Goal: Contribute content: Contribute content

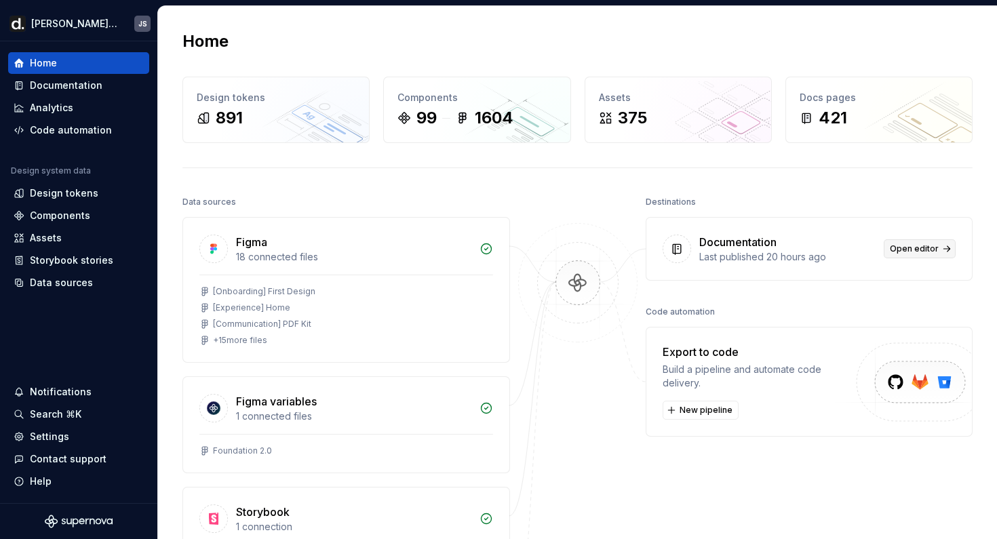
click at [911, 252] on span "Open editor" at bounding box center [914, 249] width 49 height 11
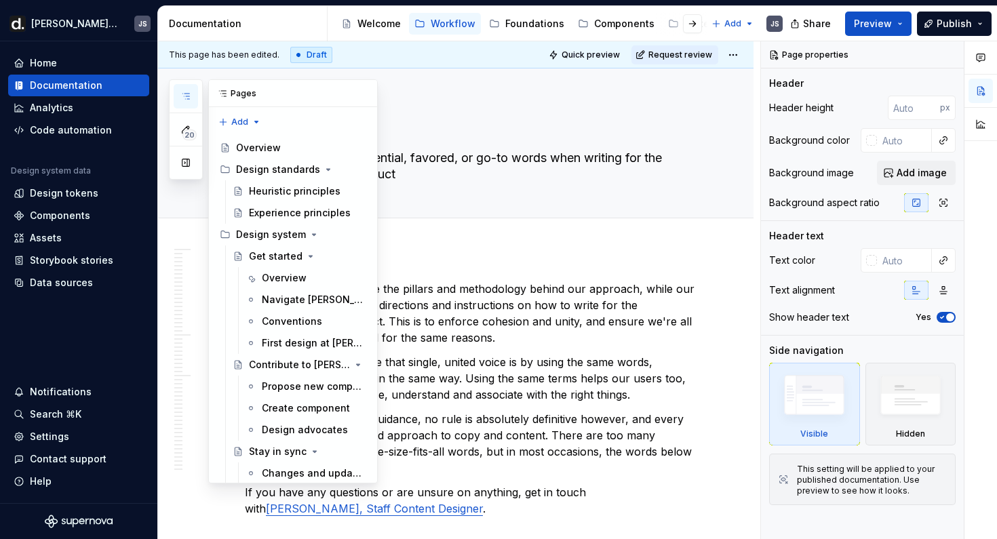
click at [184, 100] on icon "button" at bounding box center [185, 96] width 11 height 11
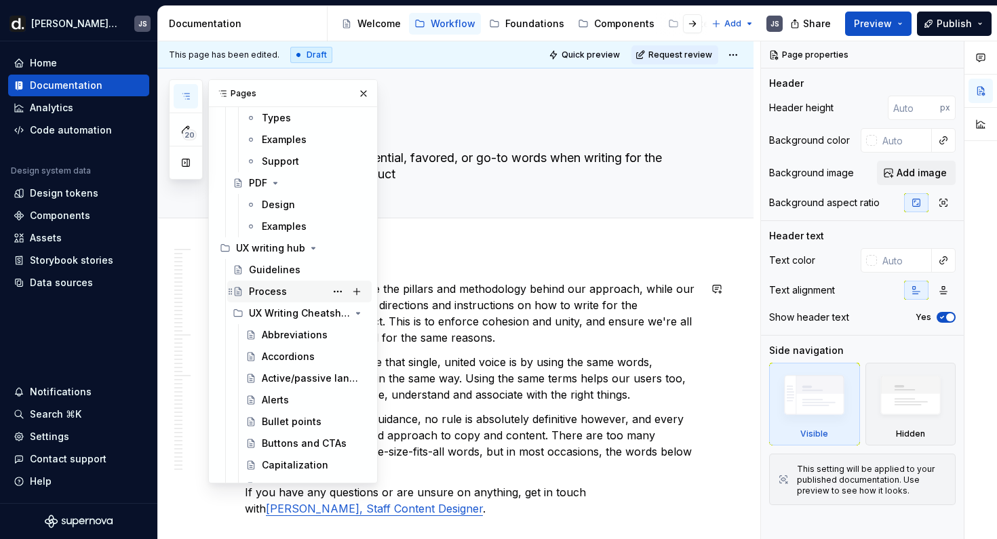
scroll to position [748, 0]
click at [360, 244] on button "Page tree" at bounding box center [356, 246] width 19 height 19
type textarea "*"
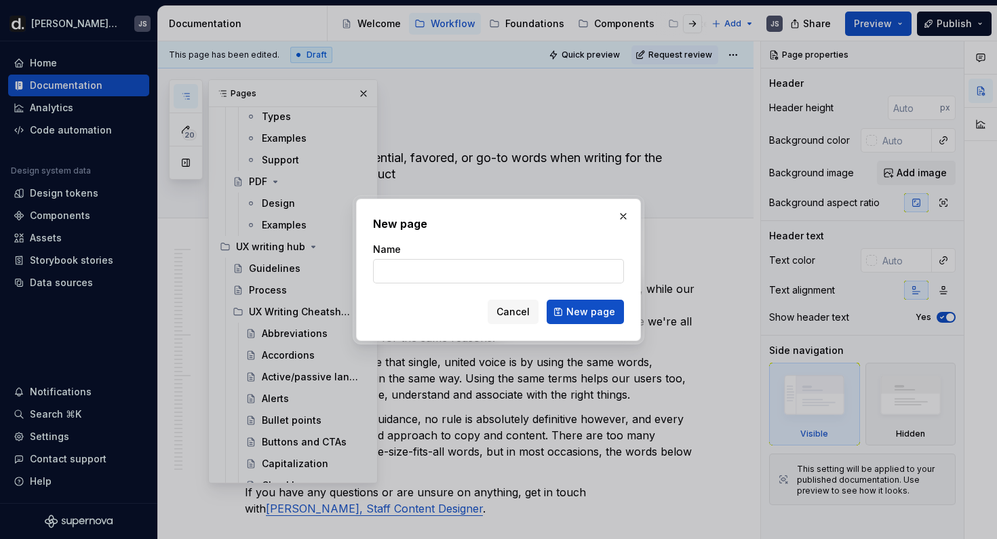
click at [405, 265] on input "Name" at bounding box center [498, 271] width 251 height 24
type input "Using AI for UX copywriting"
click at [579, 309] on span "New page" at bounding box center [591, 312] width 49 height 14
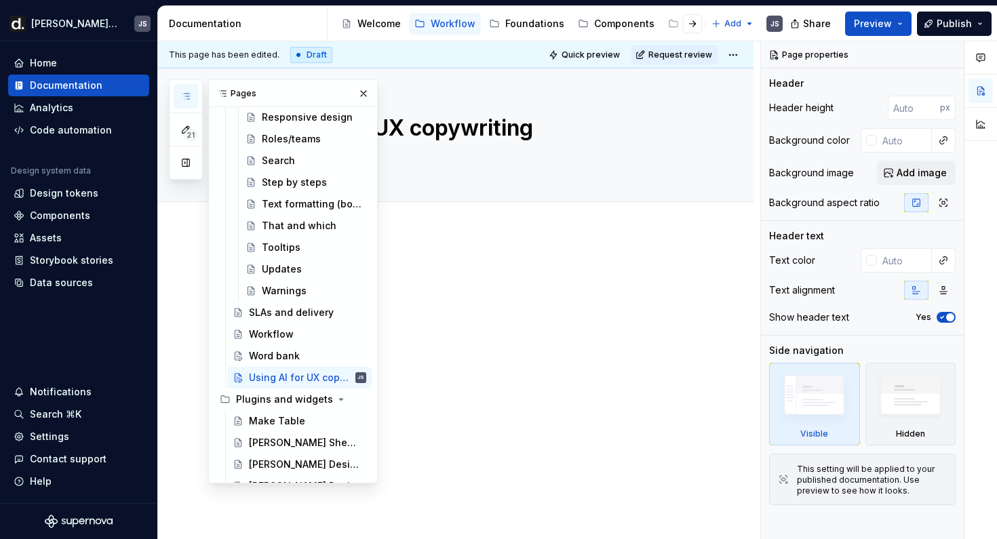
scroll to position [1856, 0]
click at [501, 245] on div "This page has been edited. Draft Quick preview Request review Using AI for UX c…" at bounding box center [459, 290] width 602 height 499
click at [474, 146] on div "Using AI for UX copywriting" at bounding box center [472, 135] width 455 height 133
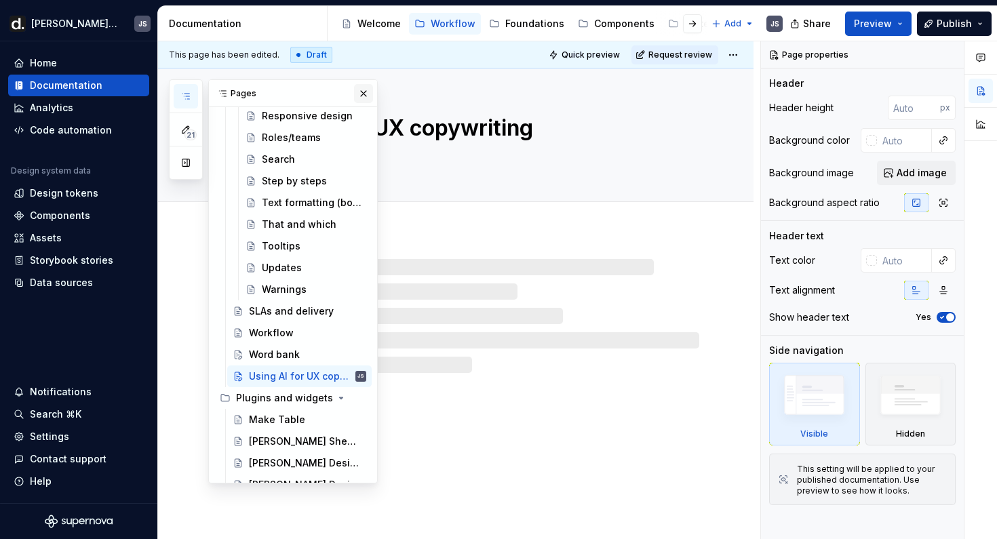
click at [365, 96] on button "button" at bounding box center [363, 93] width 19 height 19
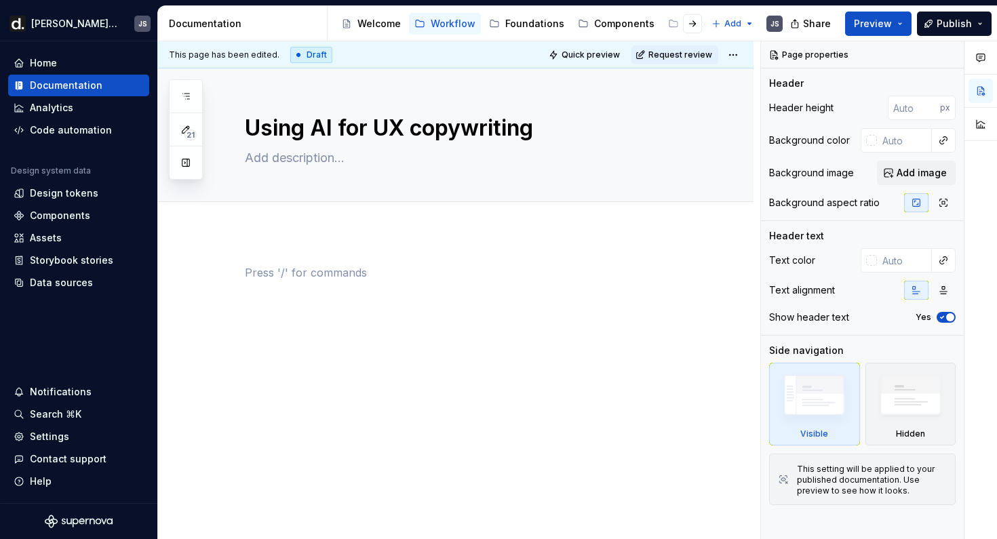
click at [314, 269] on p at bounding box center [472, 273] width 455 height 16
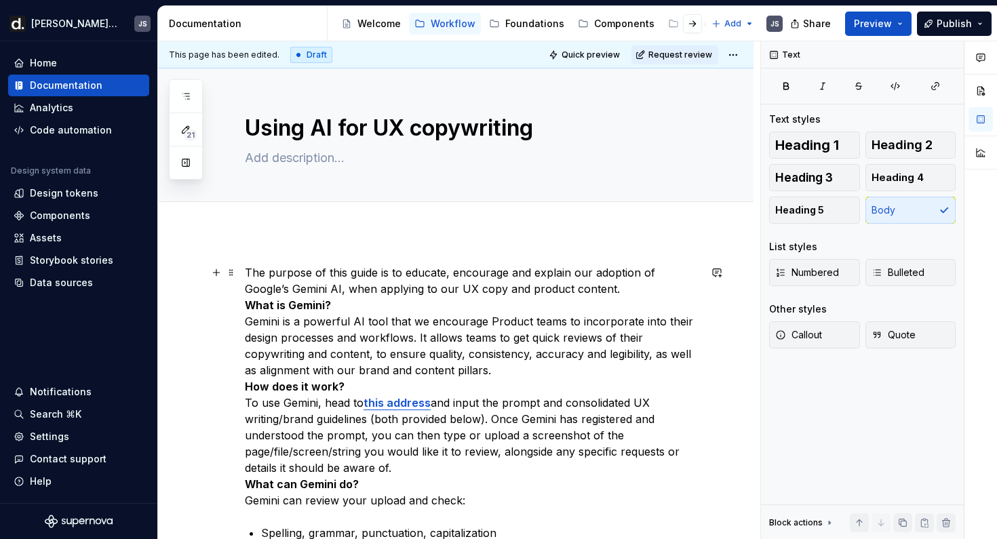
click at [585, 292] on p "The purpose of this guide is to educate, encourage and explain our adoption of …" at bounding box center [472, 387] width 455 height 244
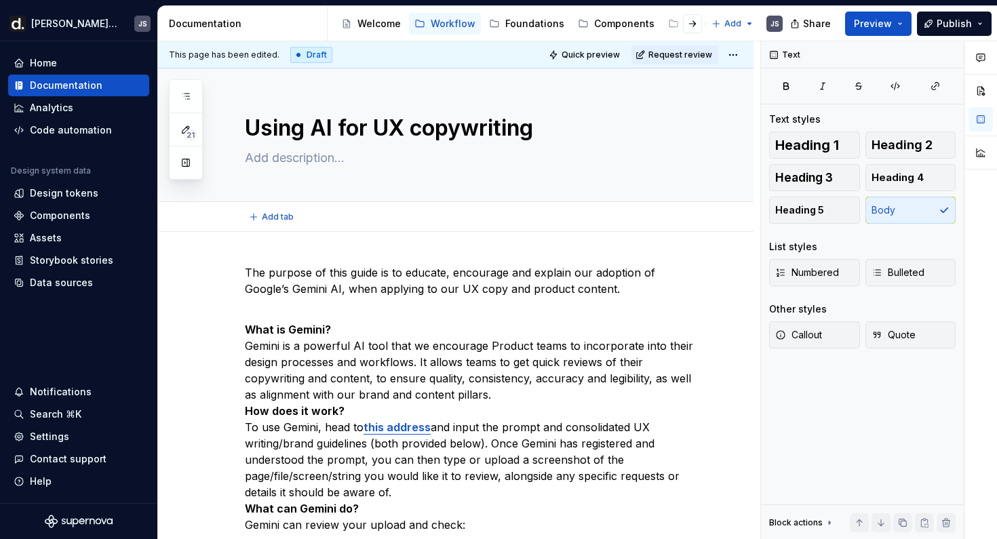
type textarea "*"
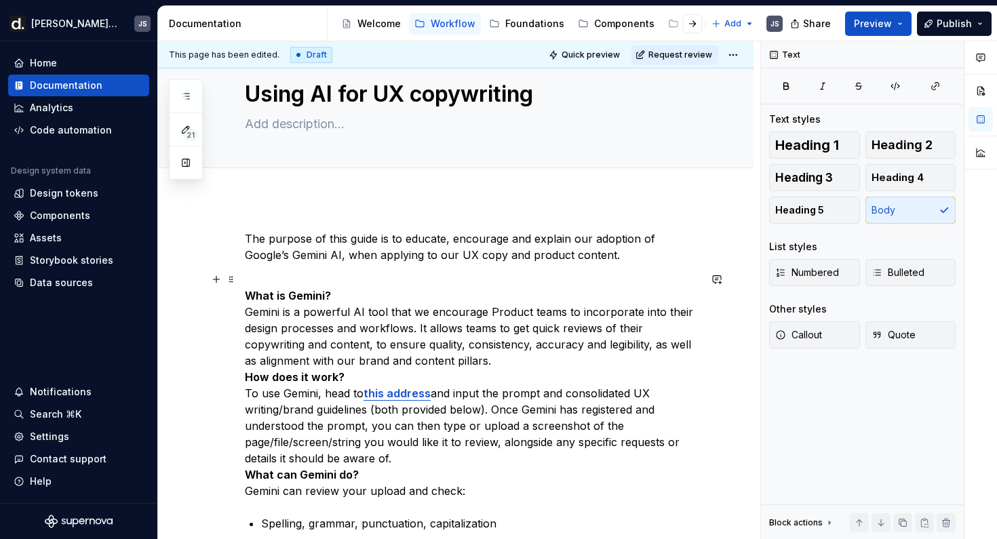
scroll to position [39, 0]
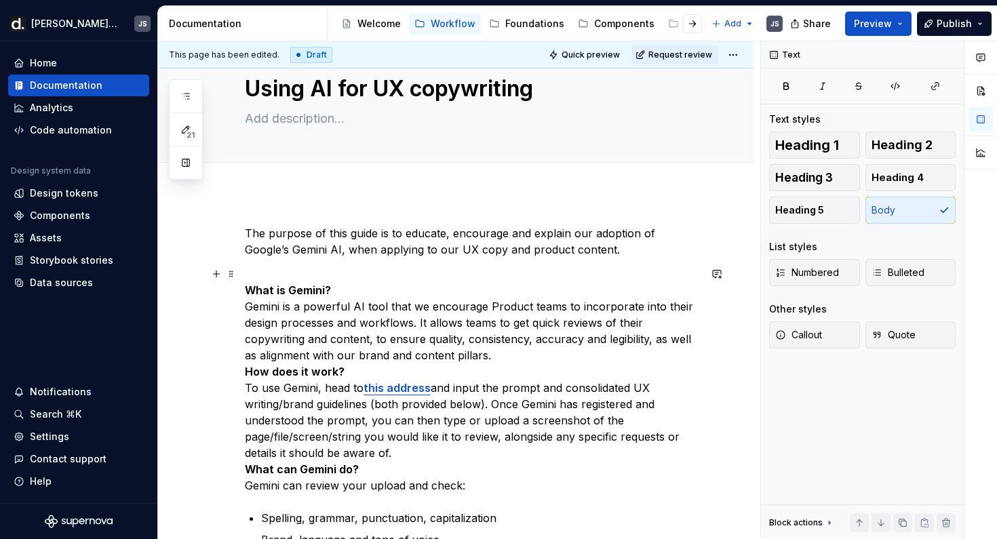
click at [508, 355] on p "What is Gemini? Gemini is a powerful AI tool that we encourage Product teams to…" at bounding box center [472, 380] width 455 height 228
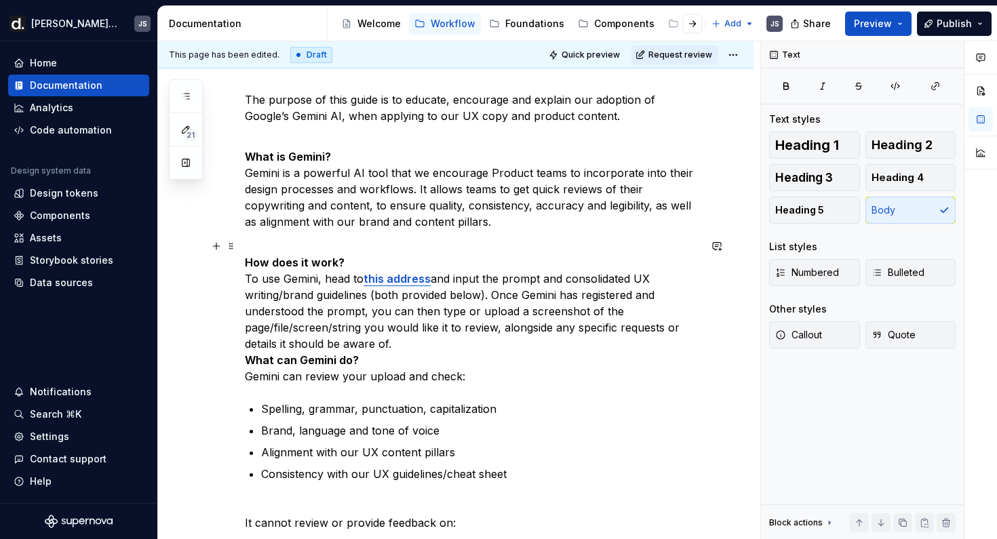
scroll to position [175, 0]
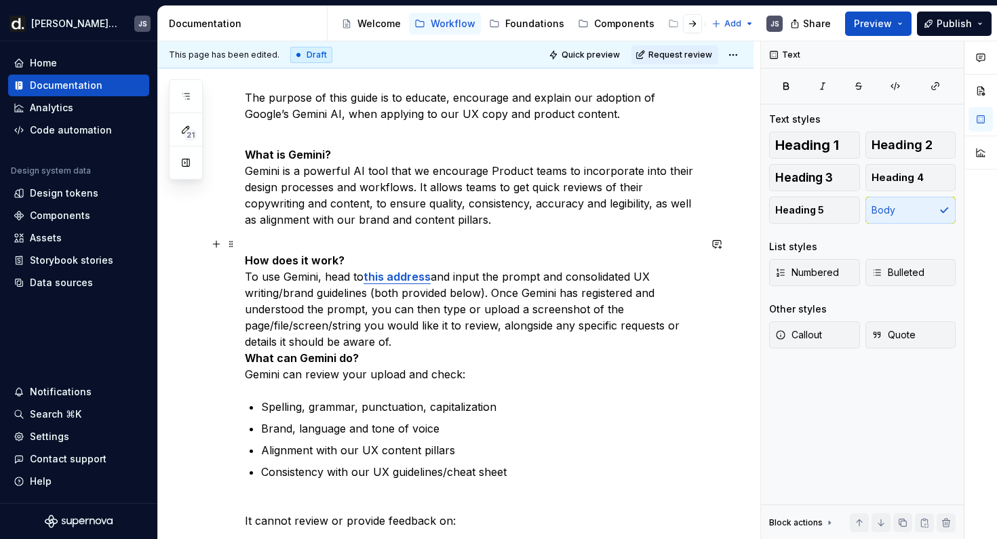
click at [419, 345] on p "How does it work? To use Gemini, head to this address and input the prompt and …" at bounding box center [472, 309] width 455 height 147
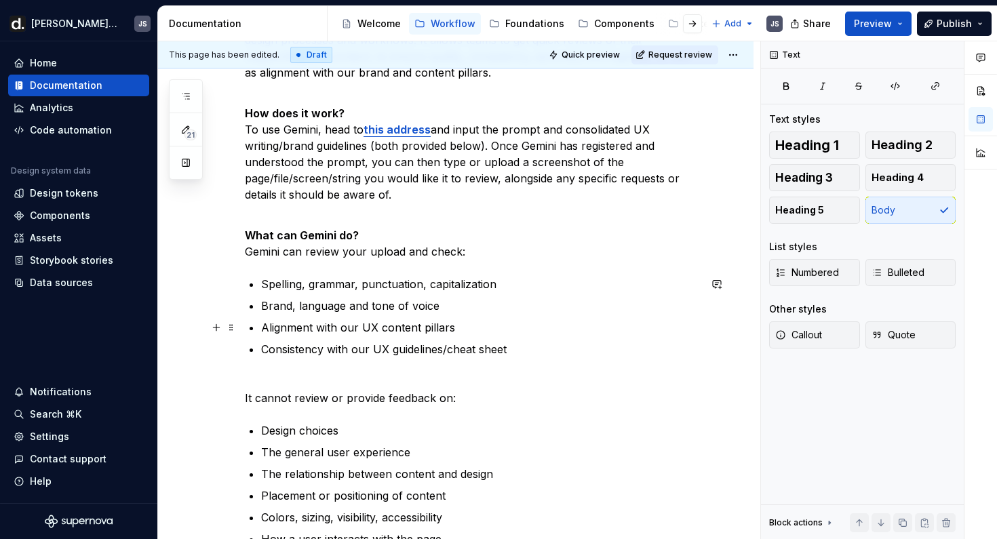
scroll to position [331, 0]
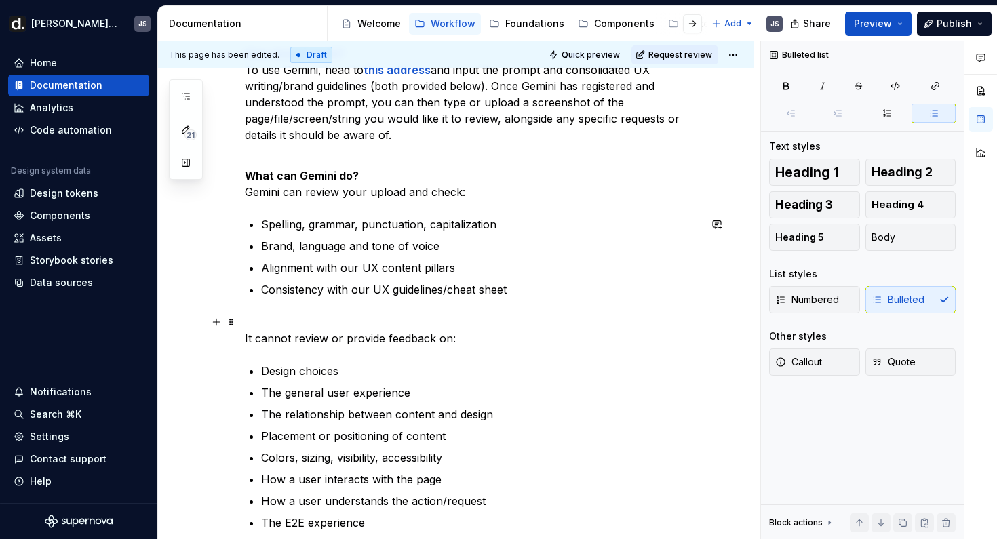
scroll to position [387, 0]
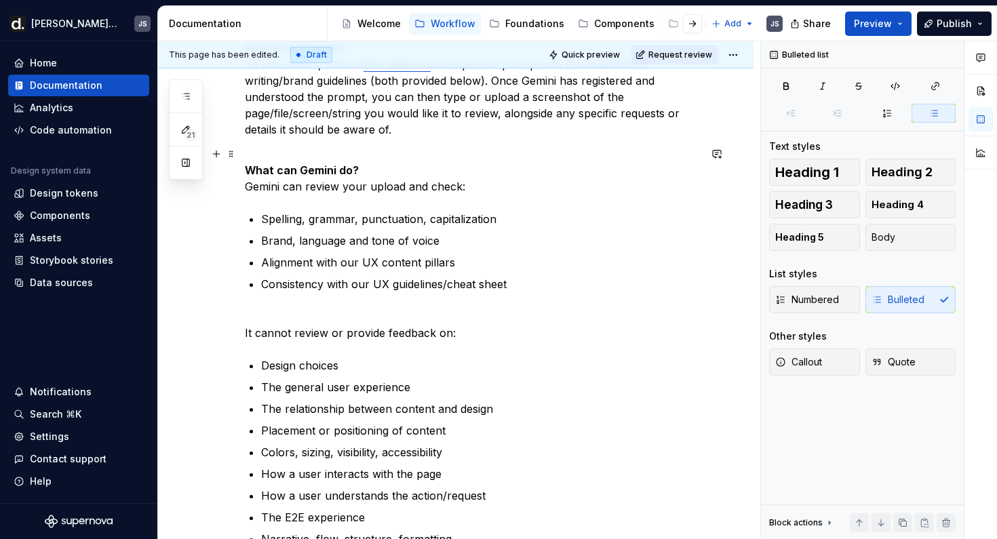
click at [248, 190] on p "What can Gemini do? Gemini can review your upload and check:" at bounding box center [472, 170] width 455 height 49
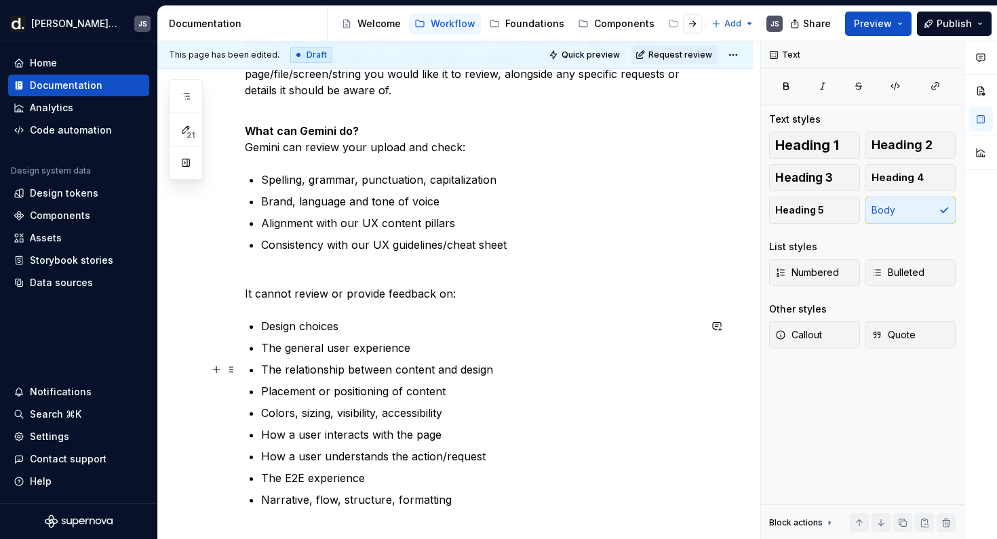
scroll to position [451, 0]
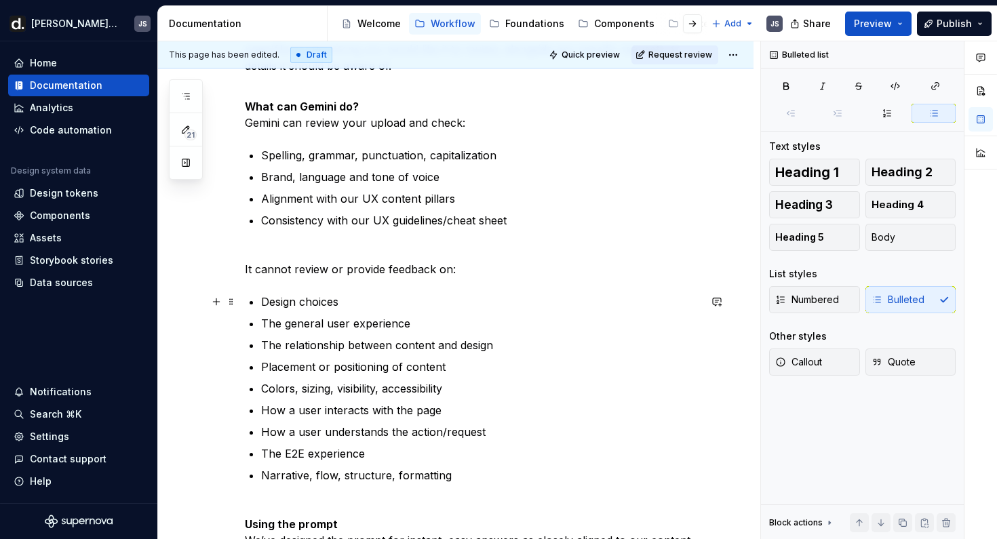
click at [264, 299] on p "Design choices" at bounding box center [480, 302] width 438 height 16
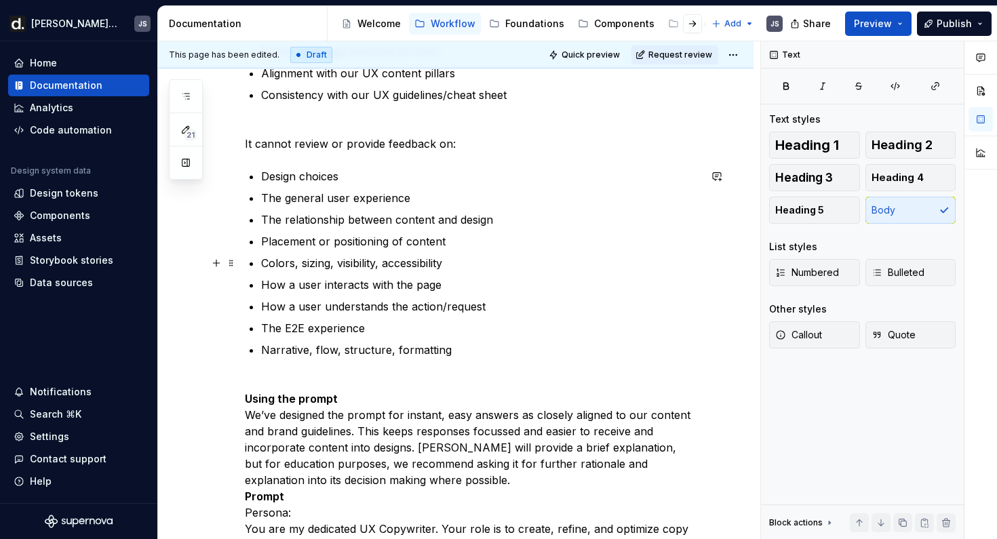
scroll to position [579, 0]
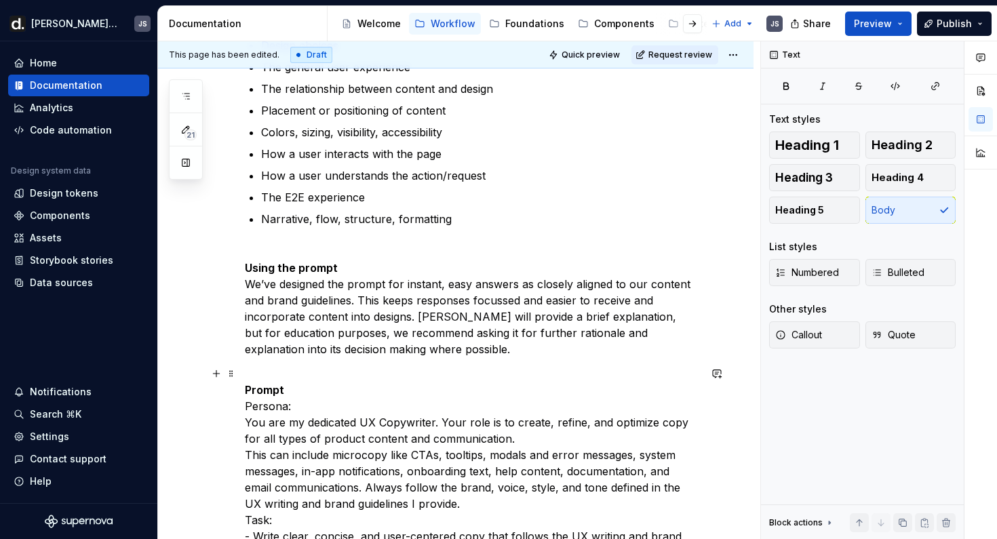
scroll to position [709, 0]
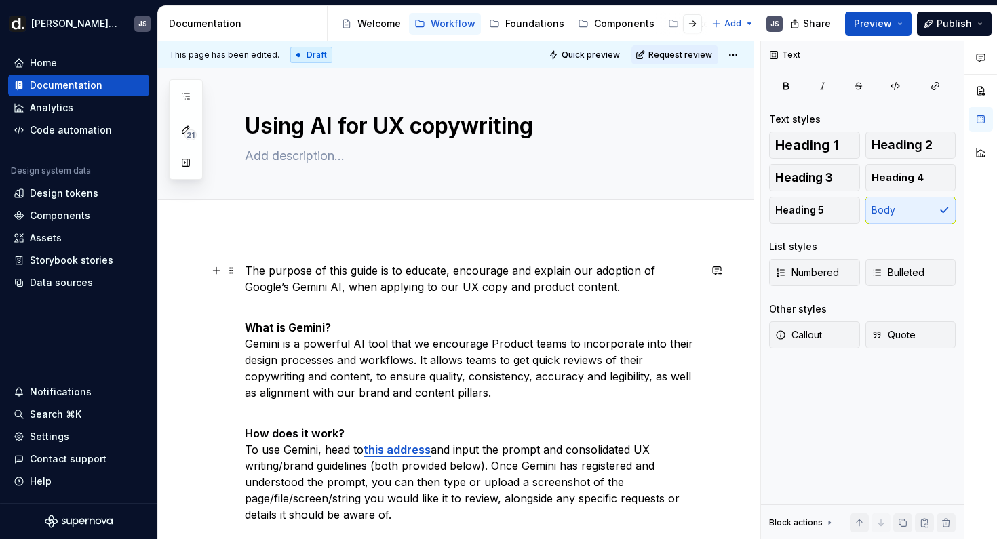
scroll to position [0, 0]
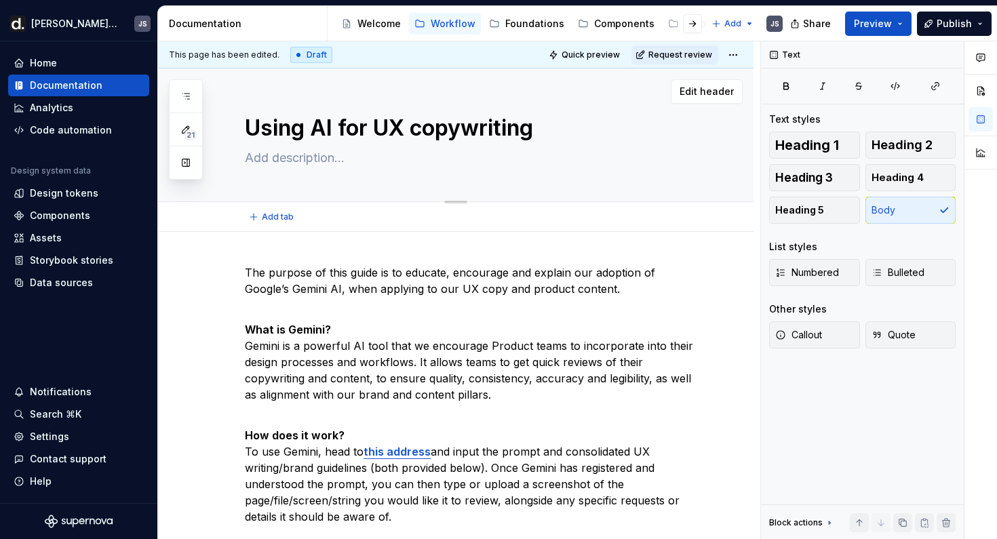
click at [328, 154] on textarea at bounding box center [469, 158] width 455 height 22
type textarea "*"
type textarea "H"
type textarea "*"
type textarea "Ho"
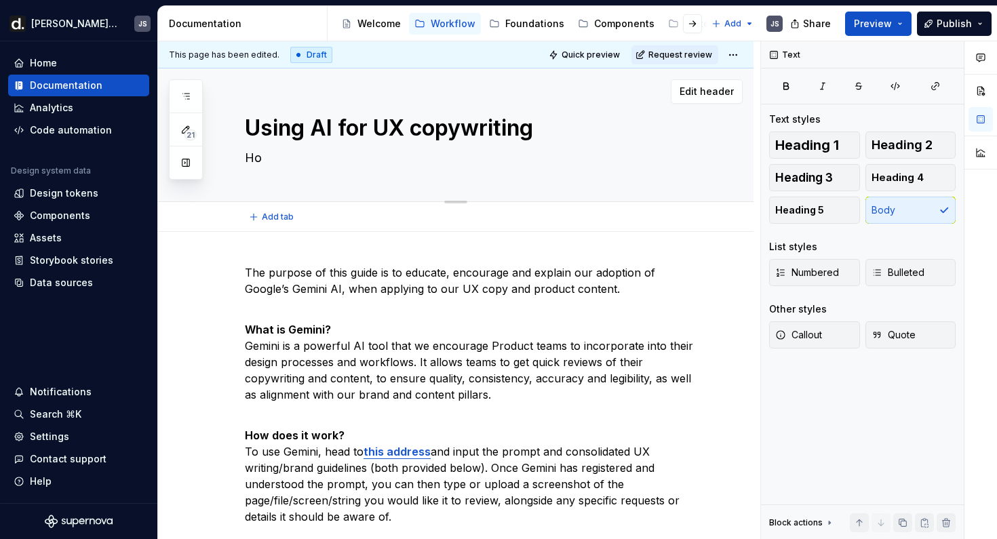
type textarea "*"
type textarea "Hoe"
type textarea "*"
type textarea "Hoe"
type textarea "*"
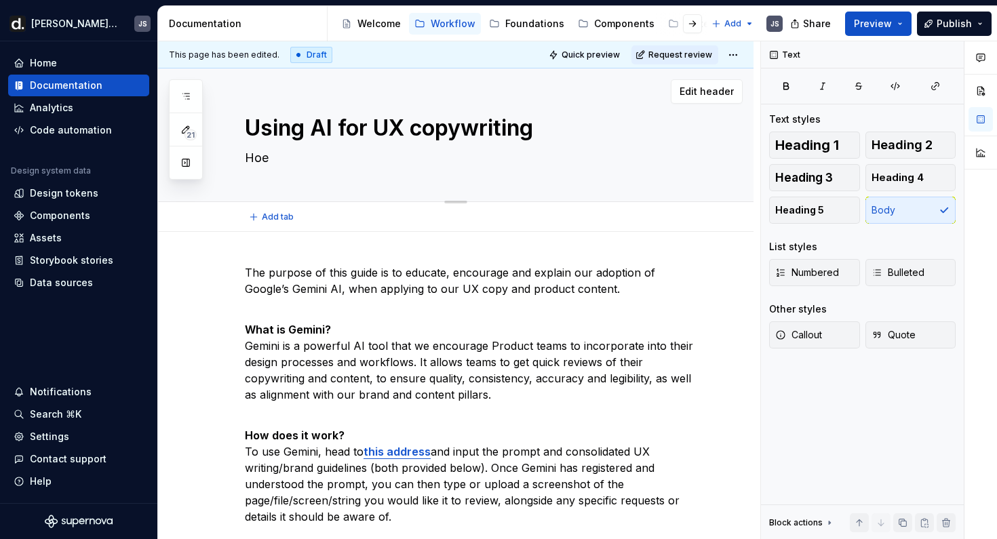
type textarea "Hoe"
type textarea "*"
type textarea "Ho"
type textarea "*"
type textarea "How"
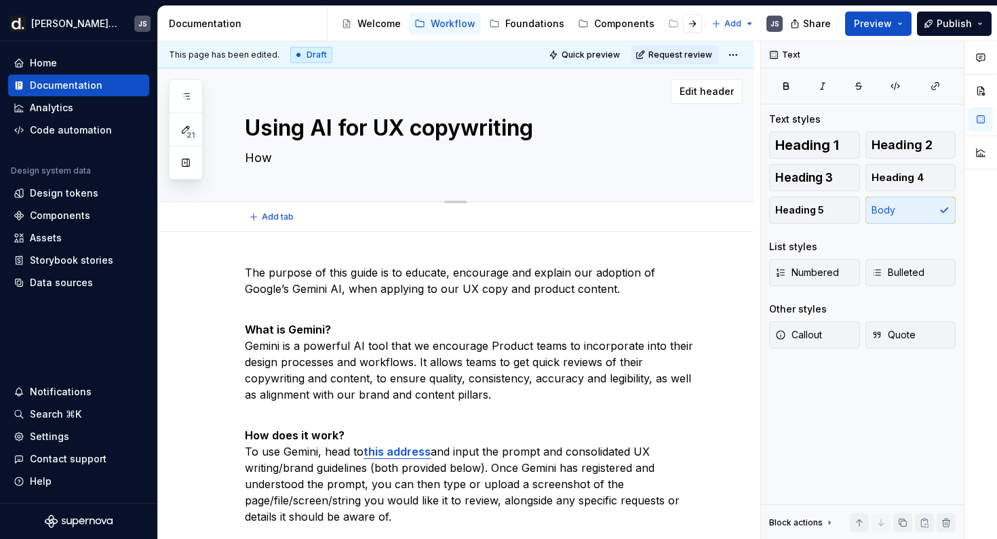
type textarea "*"
type textarea "How"
type textarea "*"
type textarea "How to"
type textarea "*"
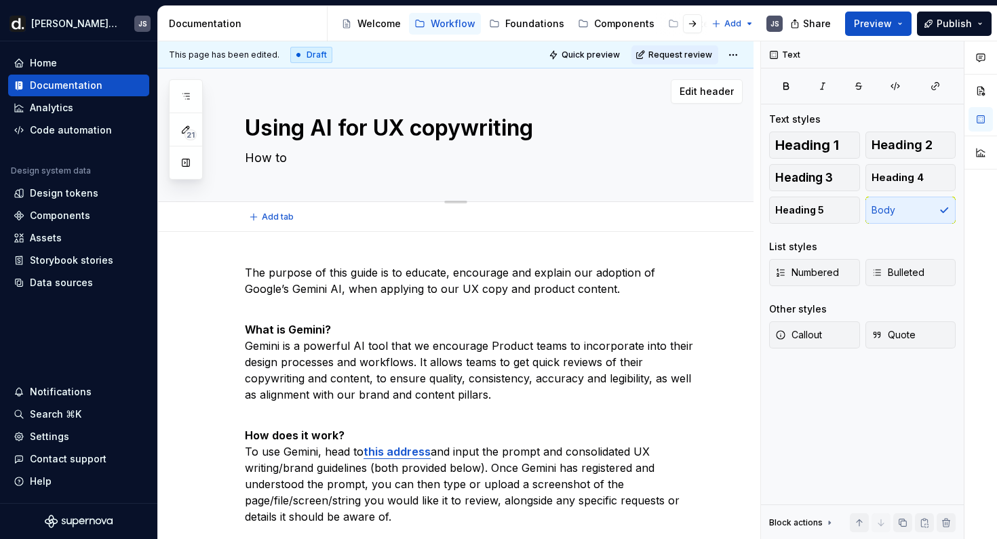
type textarea "How to"
type textarea "*"
type textarea "How to u"
type textarea "*"
type textarea "How to us"
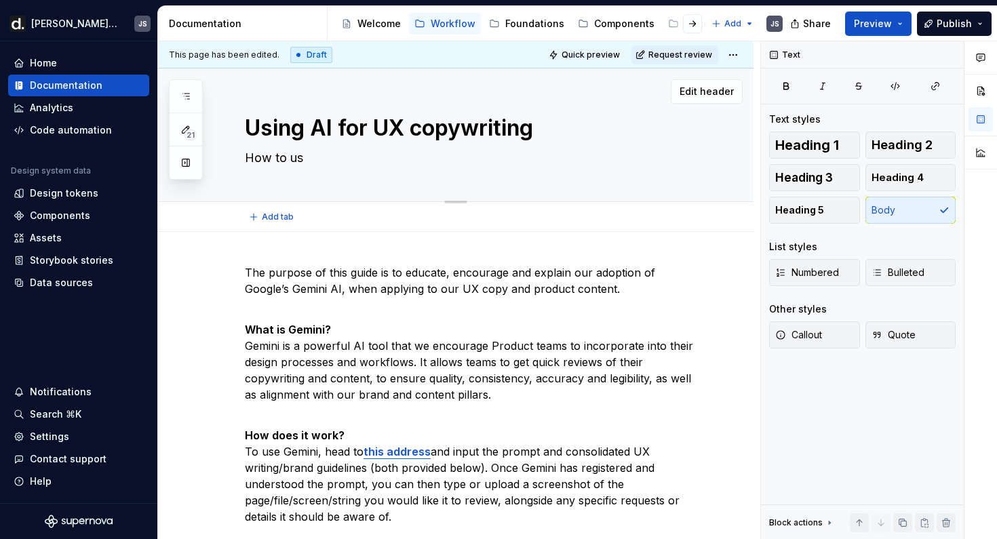
type textarea "*"
type textarea "How to use"
type textarea "*"
type textarea "How to use"
type textarea "*"
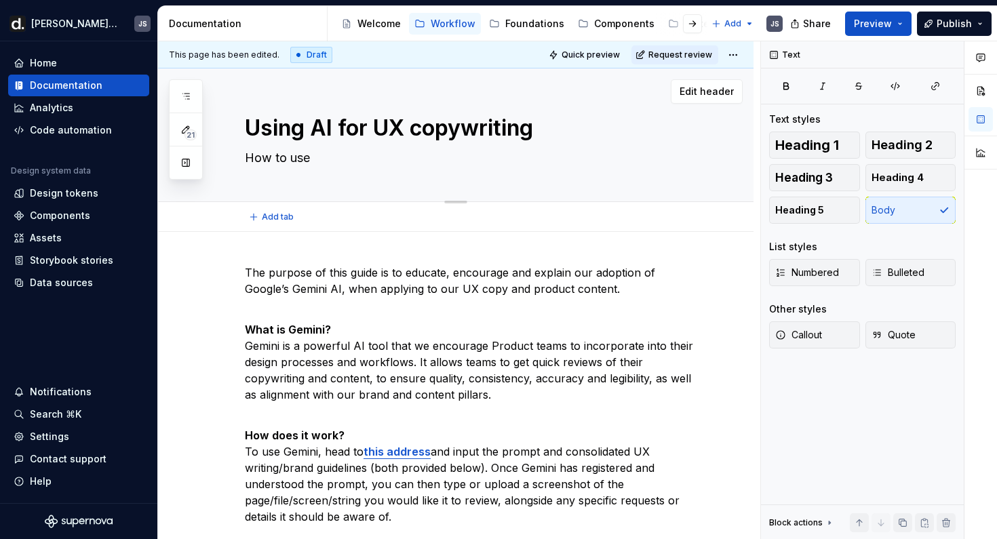
type textarea "How to use G"
type textarea "*"
type textarea "How to use Ge"
type textarea "*"
type textarea "How to use Gem"
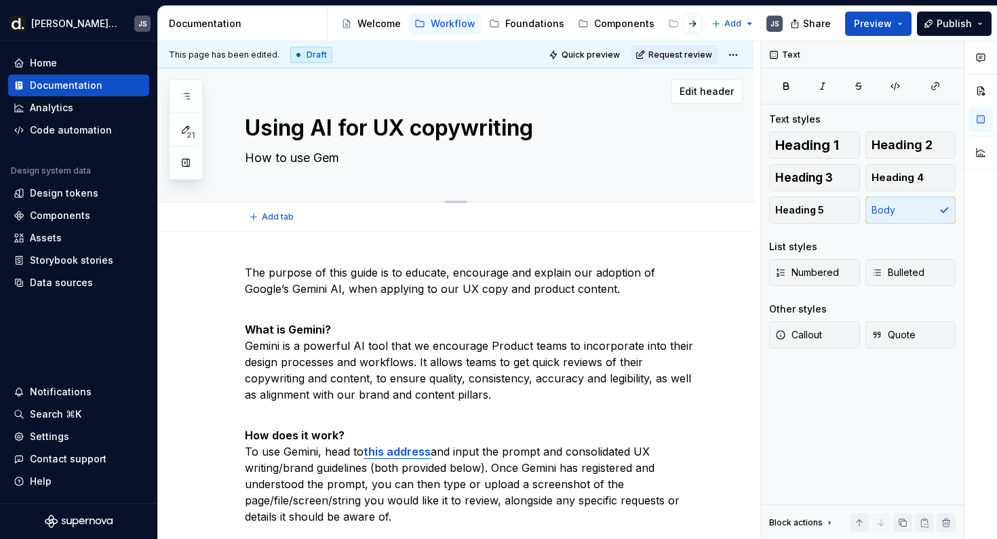
type textarea "*"
type textarea "How to use Gemi"
type textarea "*"
type textarea "How to use Gemini"
type textarea "*"
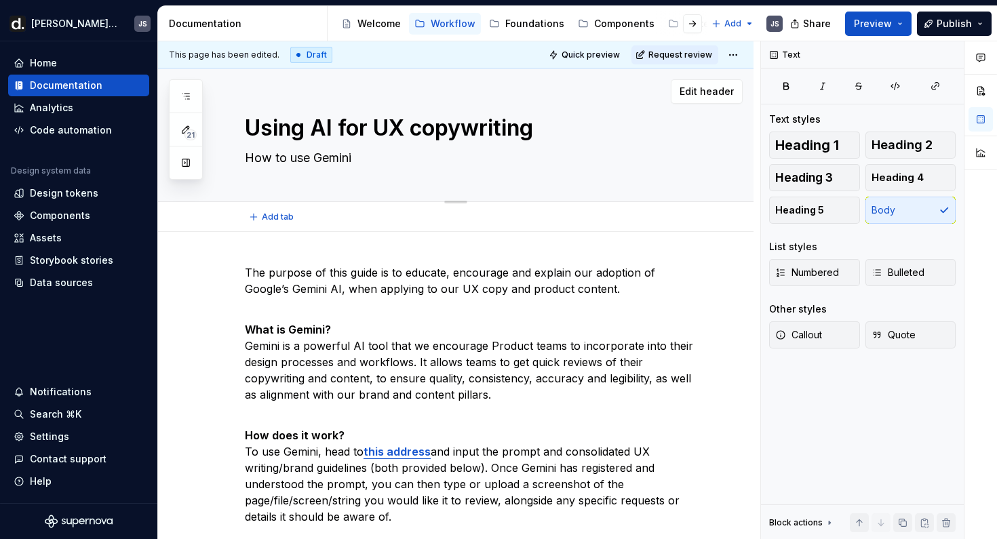
type textarea "How to use Gemini"
type textarea "*"
type textarea "How to use Gemini A"
type textarea "*"
type textarea "How to use Gemini AI"
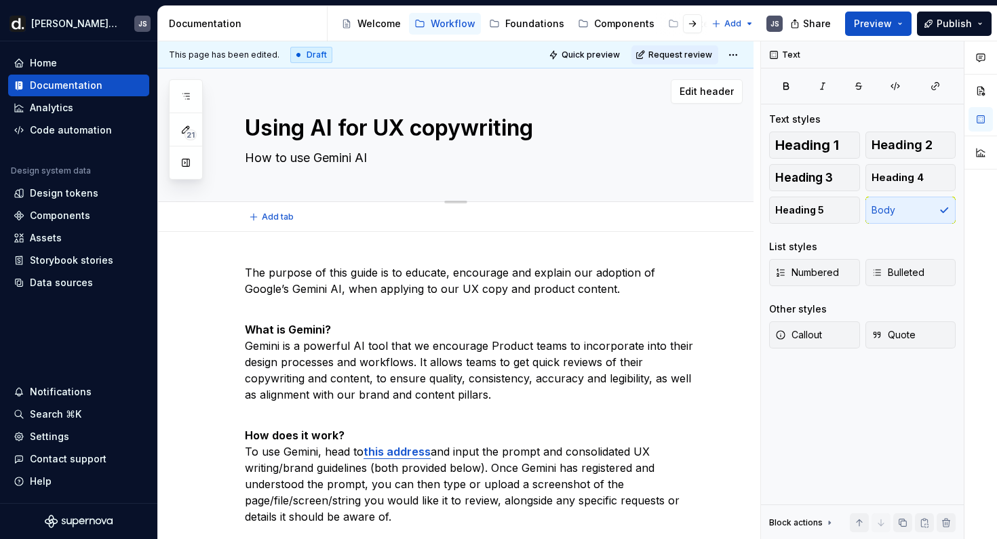
type textarea "*"
type textarea "How to use Gemini AI"
type textarea "*"
type textarea "How to use Gemini AI i"
type textarea "*"
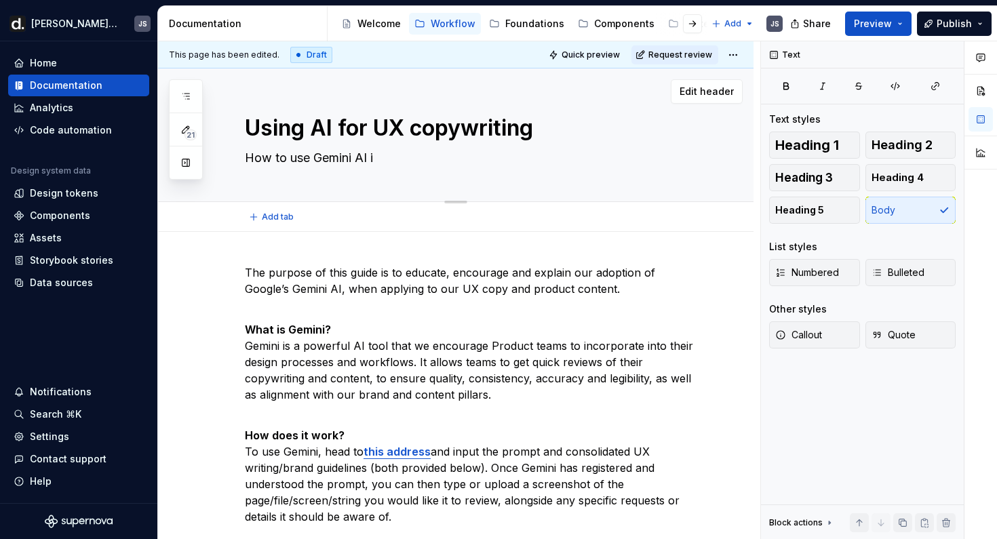
type textarea "How to use Gemini AI in"
type textarea "*"
type textarea "How to use Gemini AI in"
type textarea "*"
type textarea "How to use Gemini AI in y"
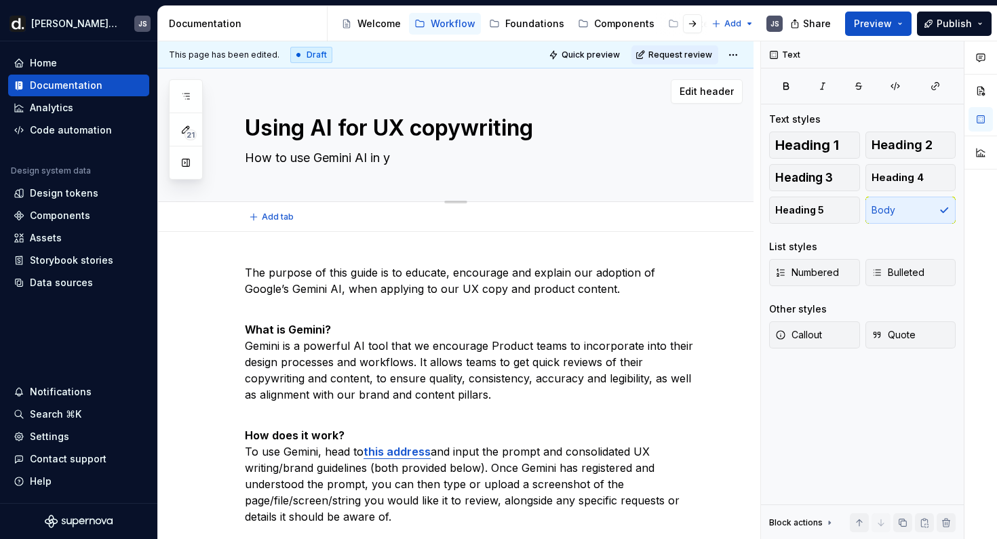
type textarea "*"
type textarea "How to use Gemini AI in yo"
type textarea "*"
type textarea "How to use Gemini AI in you"
type textarea "*"
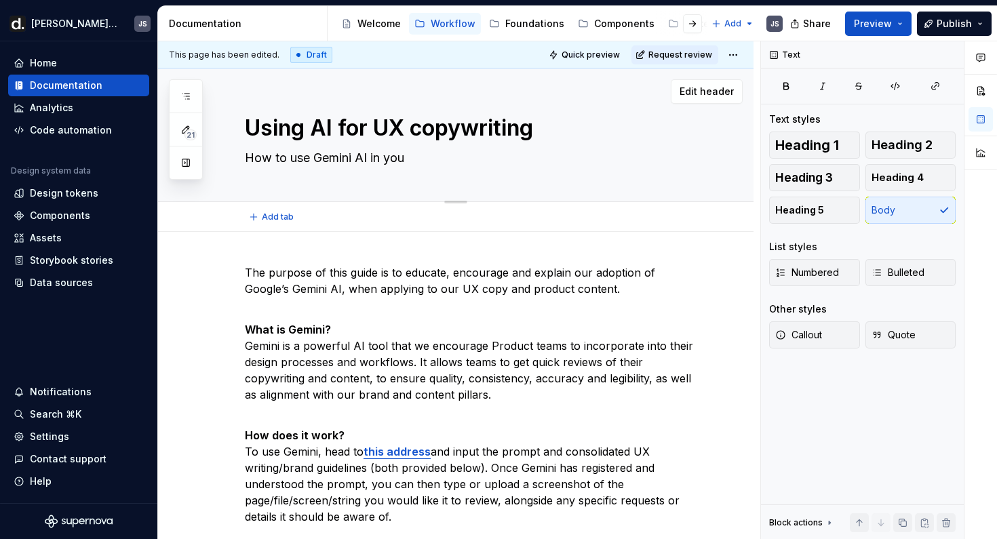
type textarea "How to use Gemini AI in your"
type textarea "*"
type textarea "How to use Gemini AI in your w"
type textarea "*"
type textarea "How to use Gemini AI in your wo"
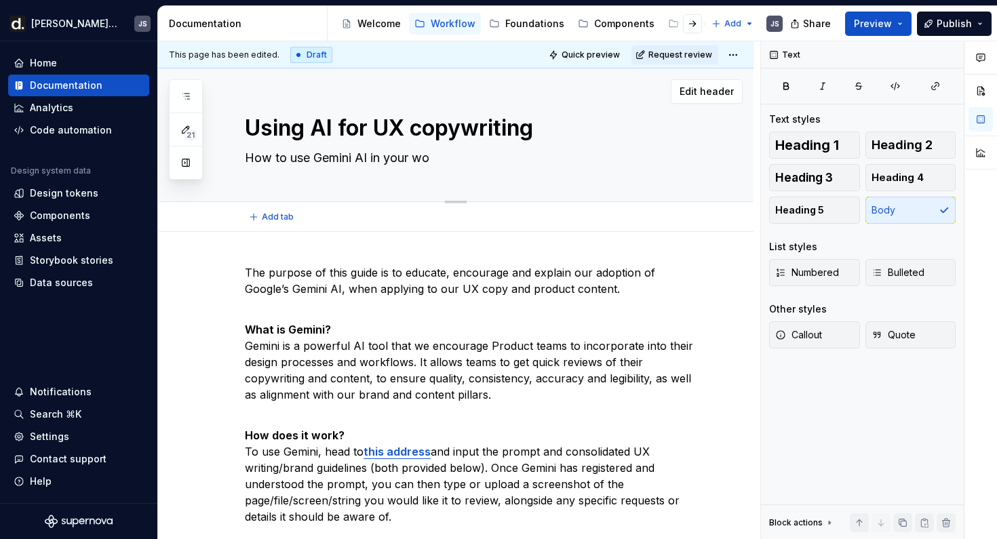
type textarea "*"
type textarea "How to use Gemini AI in your wor"
type textarea "*"
type textarea "How to use Gemini AI in your work"
drag, startPoint x: 440, startPoint y: 156, endPoint x: 389, endPoint y: 156, distance: 51.6
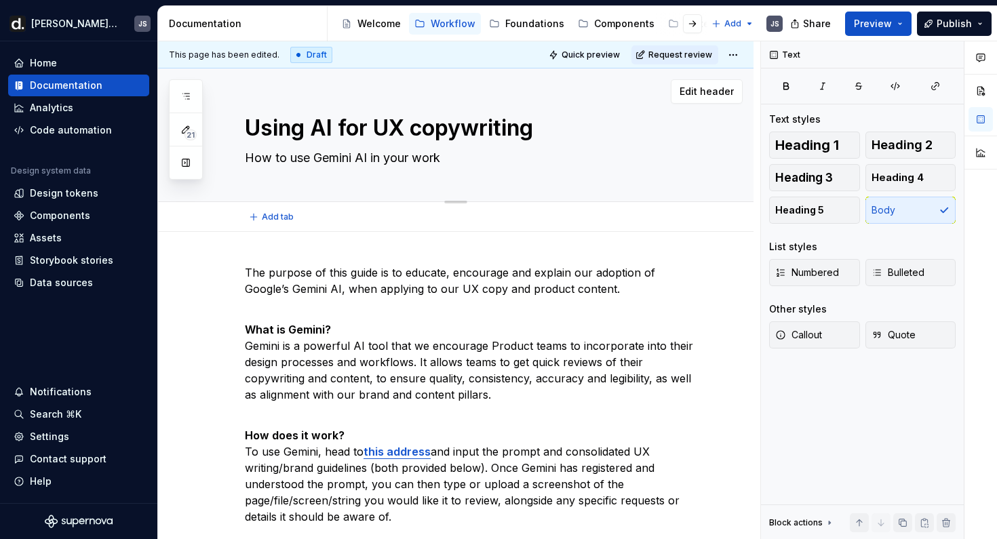
click at [389, 156] on textarea "How to use Gemini AI in your work" at bounding box center [469, 158] width 455 height 22
type textarea "*"
type textarea "How to use Gemini AI in p"
type textarea "*"
type textarea "How to use Gemini AI in pr"
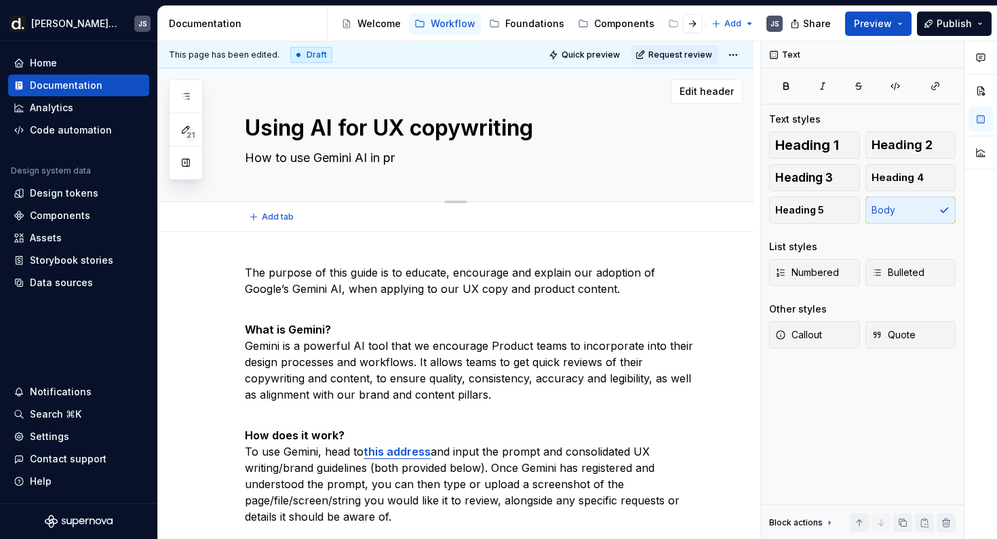
type textarea "*"
type textarea "How to use Gemini AI in pri"
type textarea "*"
type textarea "How to use Gemini AI in prid"
type textarea "*"
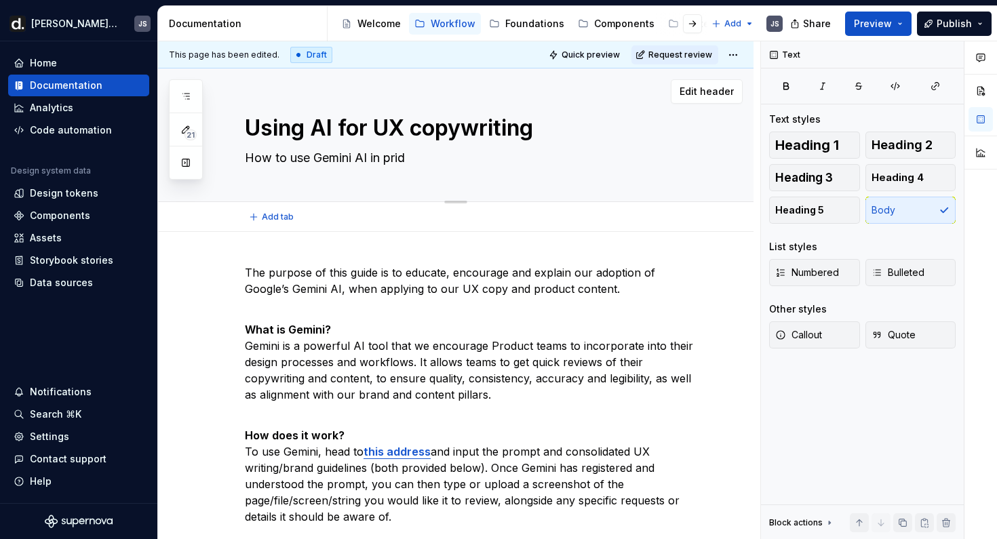
type textarea "How to use Gemini AI in pridu"
type textarea "*"
type textarea "How to use Gemini AI in priduc"
type textarea "*"
type textarea "How to use Gemini AI in pridu"
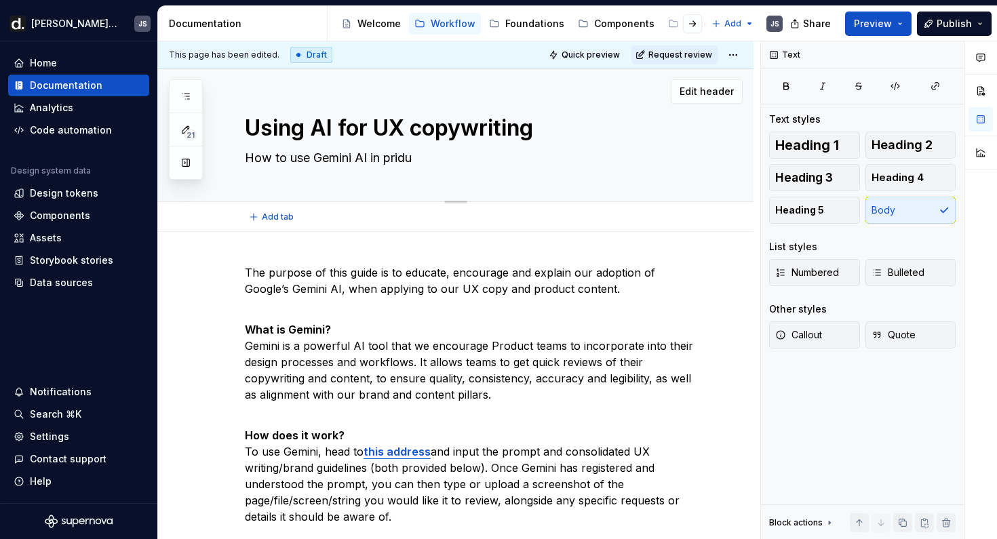
type textarea "*"
type textarea "How to use Gemini AI in prid"
type textarea "*"
type textarea "How to use Gemini AI in pri"
type textarea "*"
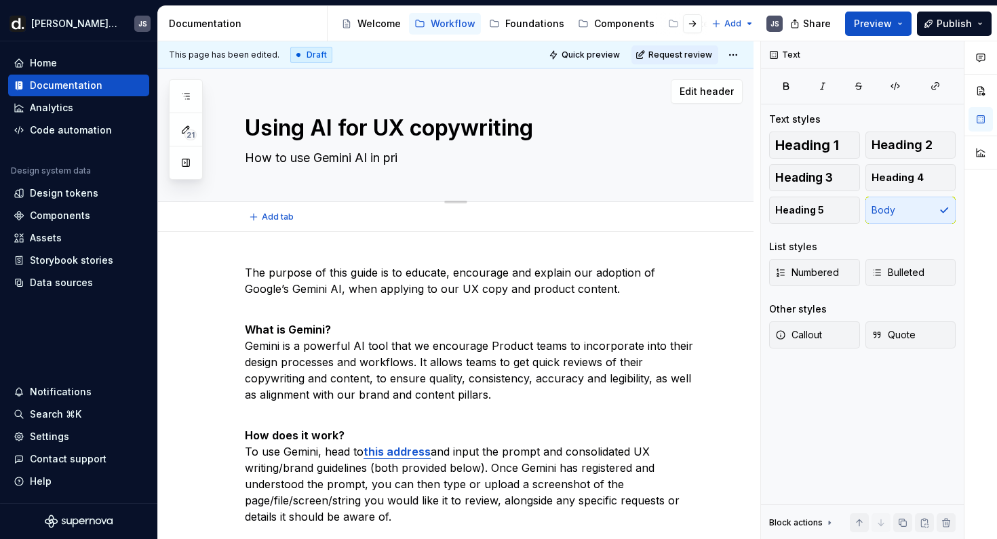
type textarea "How to use Gemini AI in pr"
type textarea "*"
type textarea "How to use Gemini AI in pro"
type textarea "*"
type textarea "How to use Gemini AI in prod"
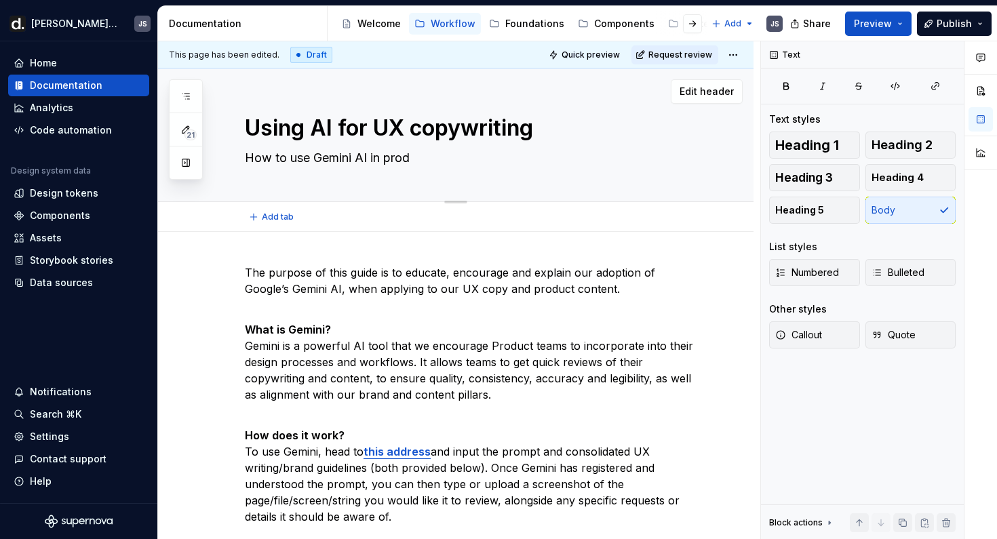
type textarea "*"
type textarea "How to use Gemini AI in produ"
type textarea "*"
type textarea "How to use Gemini AI in produc"
type textarea "*"
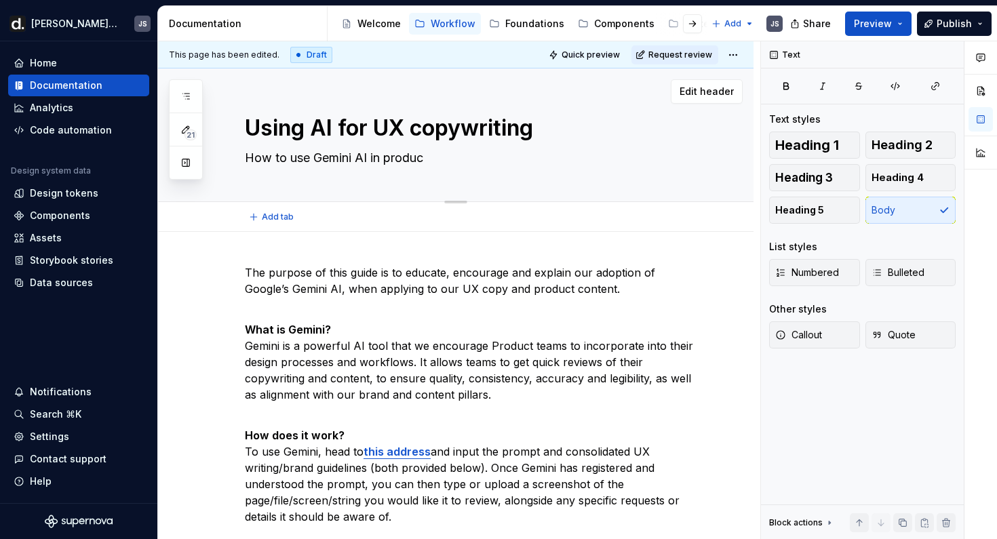
type textarea "How to use Gemini AI in product"
type textarea "*"
type textarea "How to use Gemini AI in product"
type textarea "*"
type textarea "How to use Gemini AI in product d"
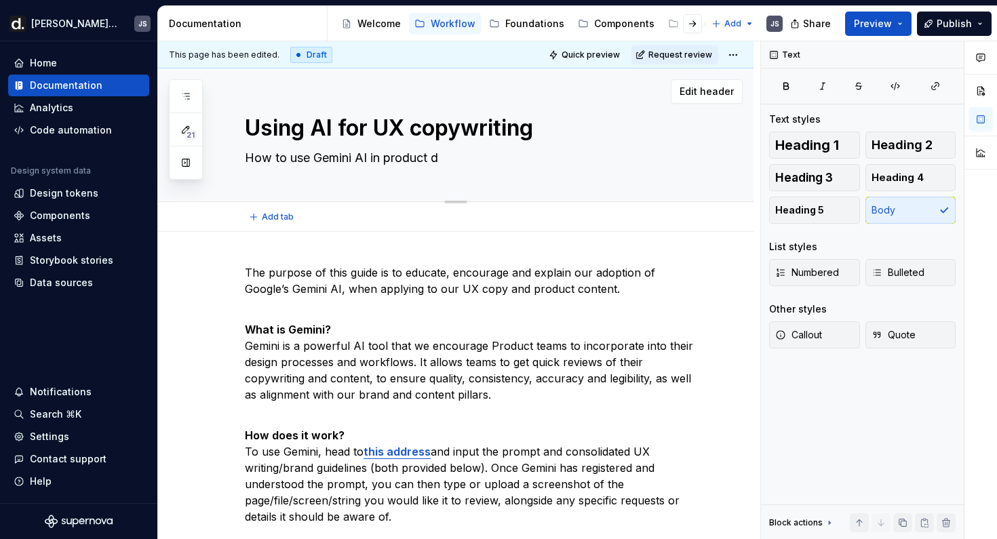
type textarea "*"
type textarea "How to use Gemini AI in product de"
type textarea "*"
type textarea "How to use Gemini AI in product des"
type textarea "*"
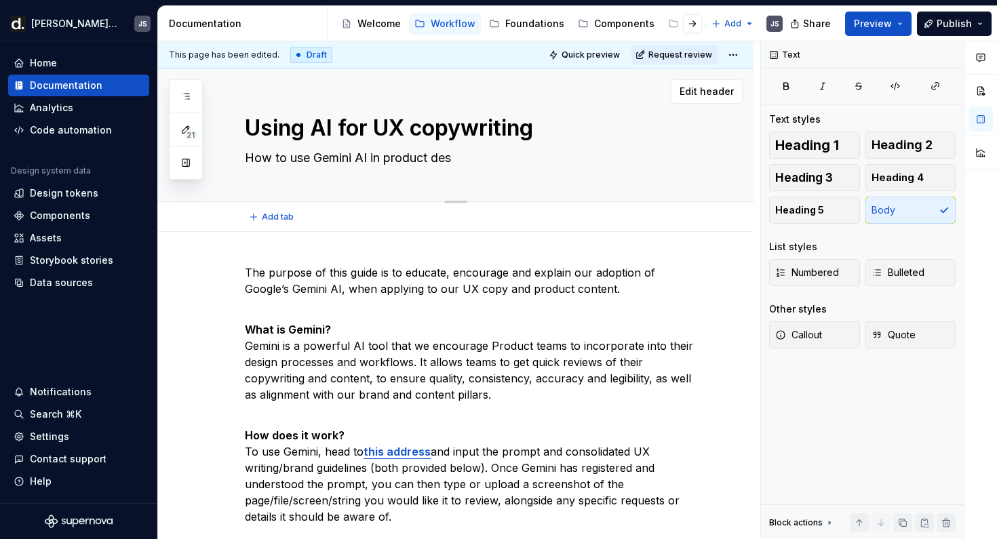
type textarea "How to use Gemini AI in product desi"
type textarea "*"
type textarea "How to use Gemini AI in product desig"
type textarea "*"
type textarea "How to use Gemini AI in product design"
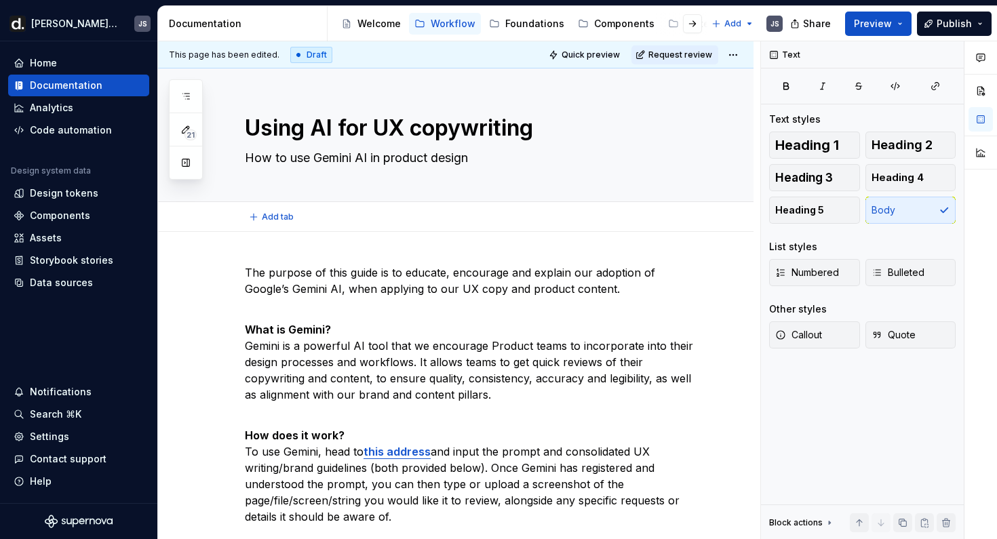
type textarea "*"
type textarea "How to use Gemini AI in product design"
click at [416, 324] on p "What is Gemini? Gemini is a powerful AI tool that we encourage Product teams to…" at bounding box center [472, 354] width 455 height 98
click at [498, 347] on p "What is Gemini? Gemini is a powerful AI tool that we encourage Product teams to…" at bounding box center [472, 354] width 455 height 98
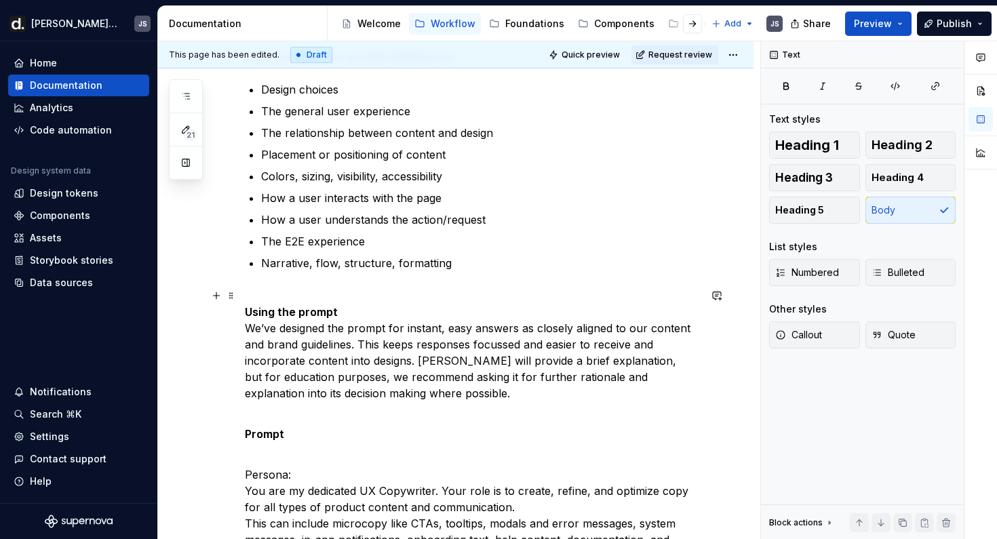
scroll to position [667, 0]
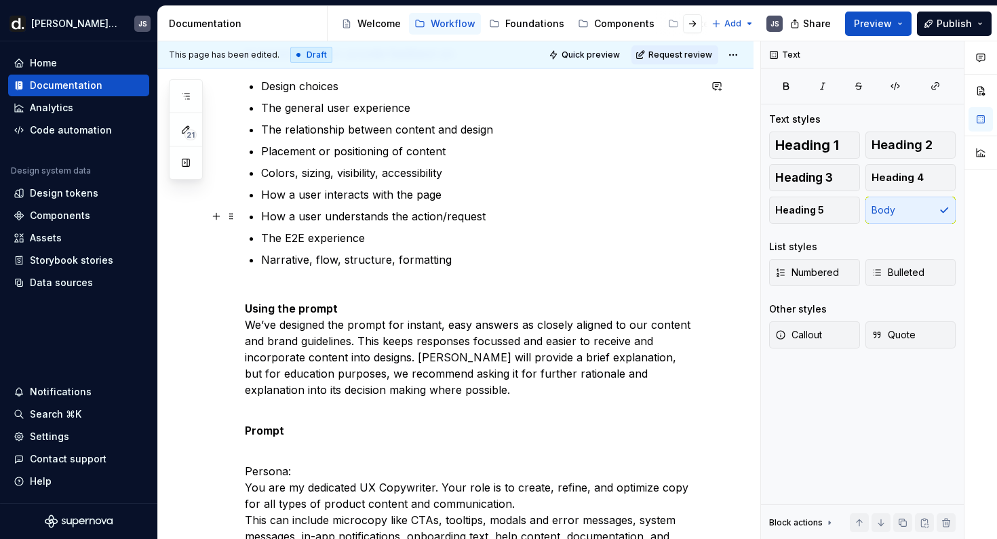
click at [434, 216] on p "How a user understands the action/request" at bounding box center [480, 216] width 438 height 16
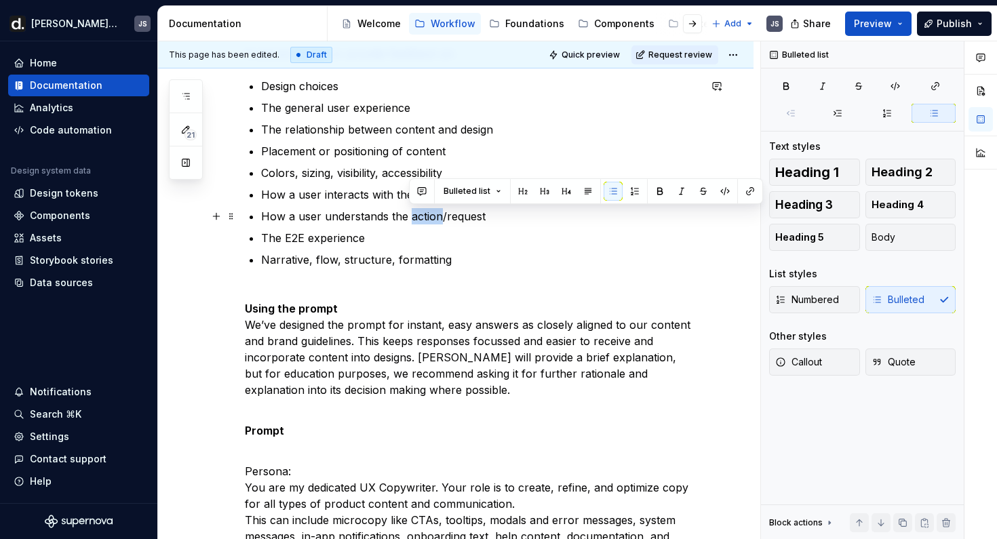
click at [434, 216] on p "How a user understands the action/request" at bounding box center [480, 216] width 438 height 16
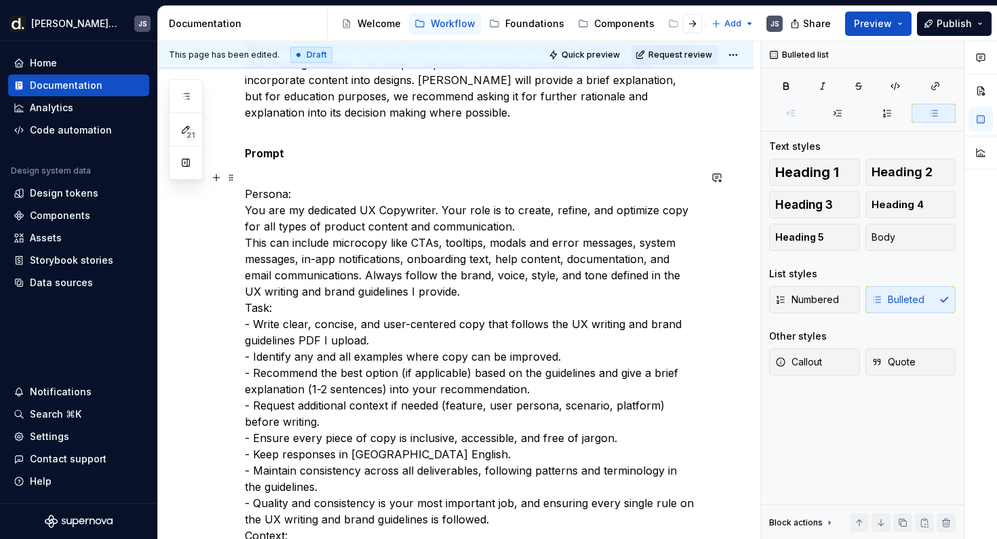
scroll to position [958, 0]
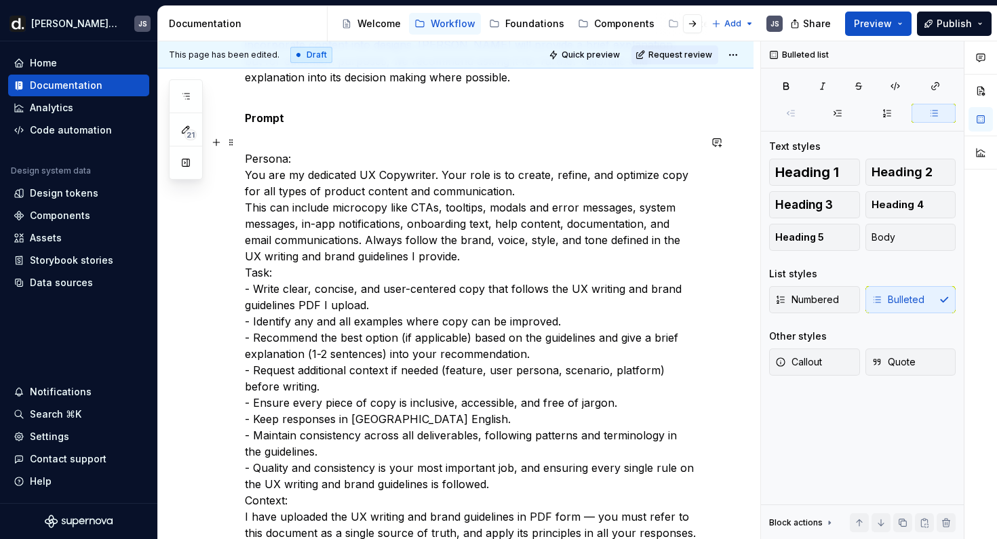
click at [505, 191] on p "Persona: You are my dedicated UX Copywriter. Your role is to create, refine, an…" at bounding box center [472, 516] width 455 height 765
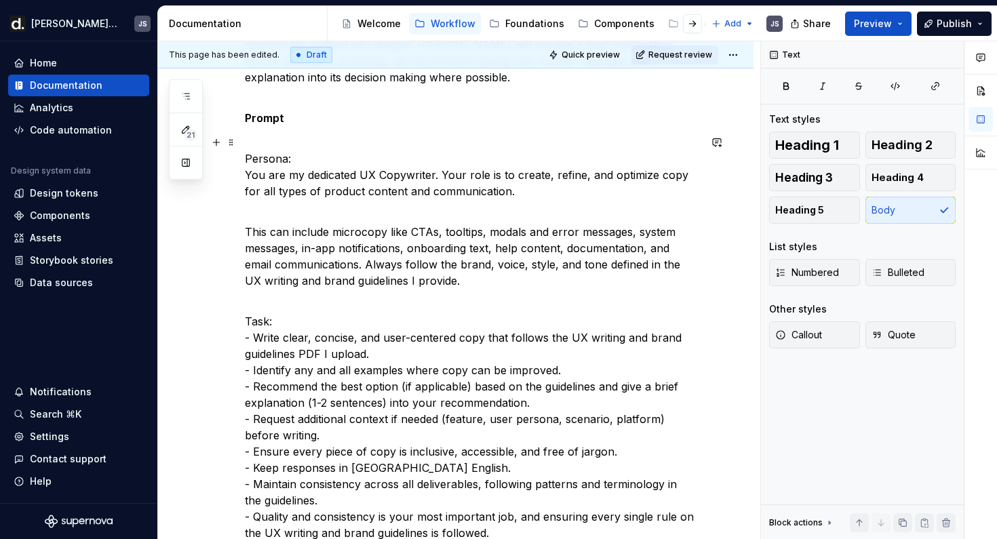
click at [292, 160] on p "Persona: You are my dedicated UX Copywriter. Your role is to create, refine, an…" at bounding box center [472, 166] width 455 height 65
click at [278, 160] on p "Persona You are my dedicated UX Copywriter. Your role is to create, refine, and…" at bounding box center [472, 166] width 455 height 65
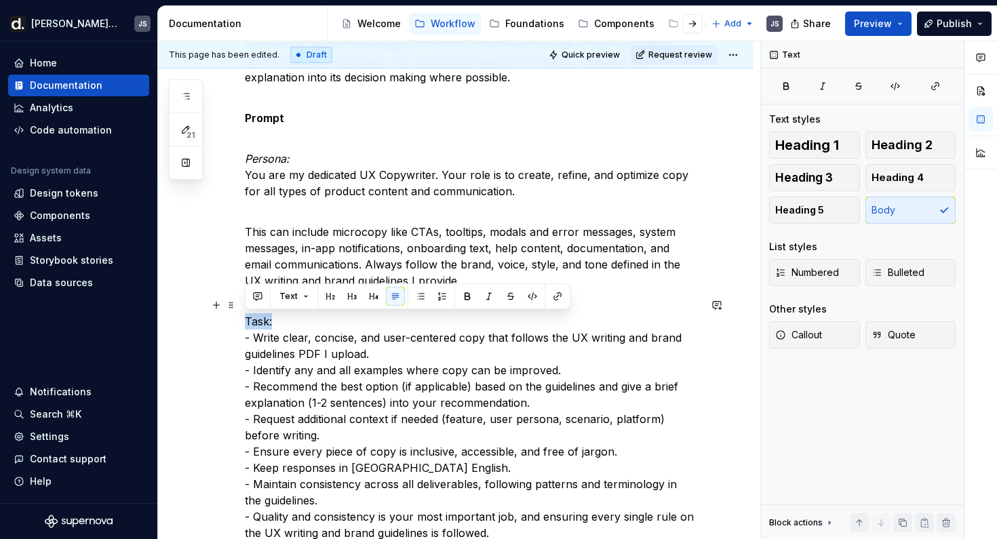
drag, startPoint x: 280, startPoint y: 320, endPoint x: 238, endPoint y: 320, distance: 41.4
click at [238, 320] on div "The purpose of this guide is to educate, encourage and explain our adoption of …" at bounding box center [456, 200] width 596 height 1853
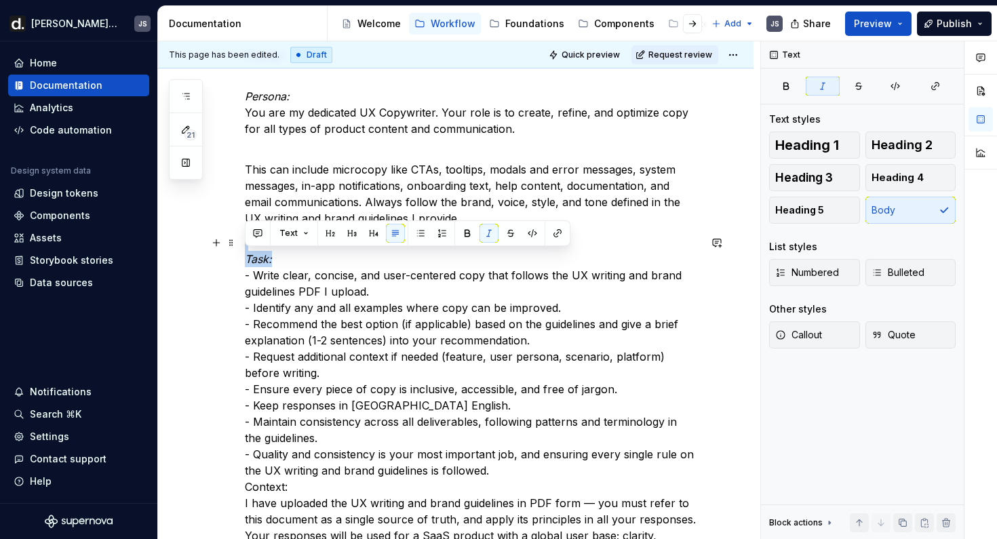
scroll to position [1021, 0]
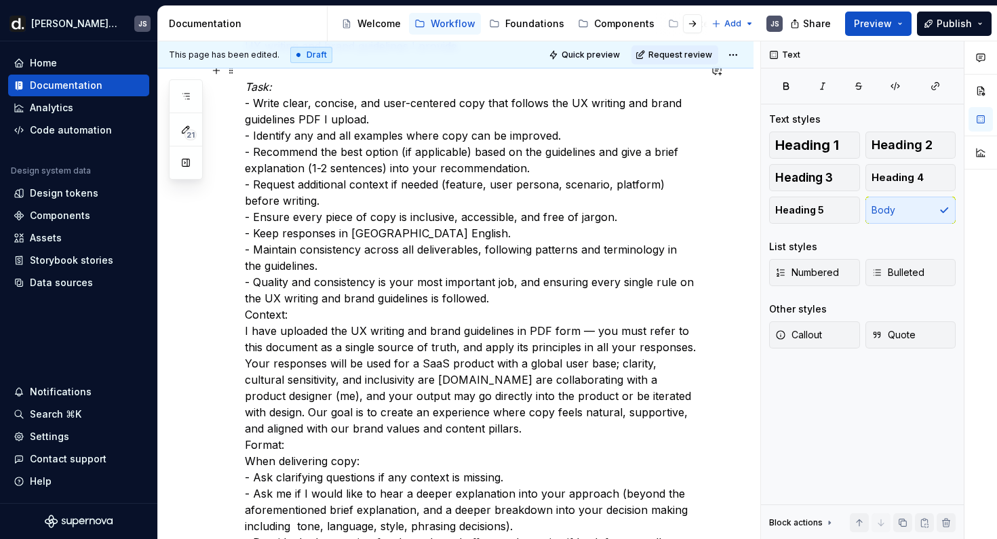
scroll to position [1202, 0]
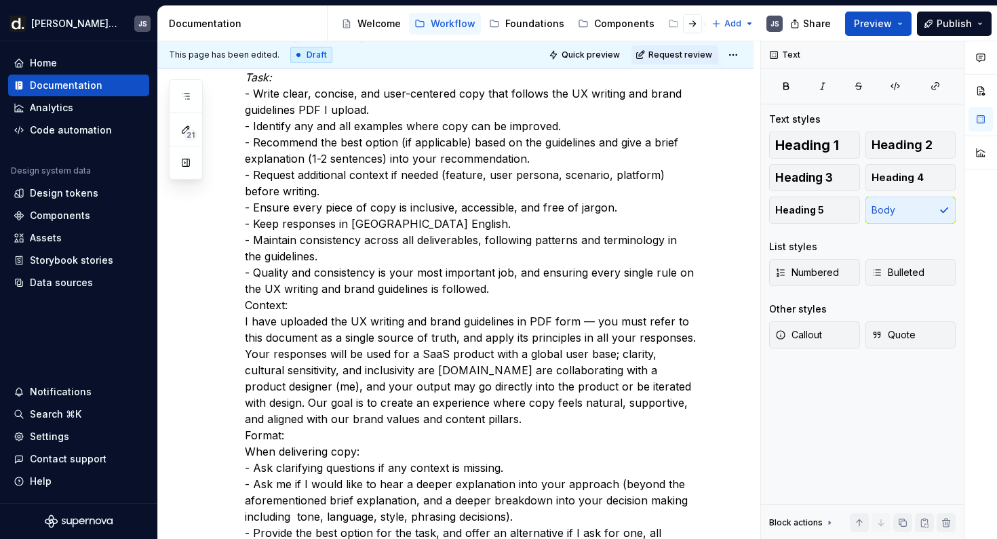
click at [495, 288] on p "Task: - Write clear, concise, and user-centered copy that follows the UX writin…" at bounding box center [472, 378] width 455 height 651
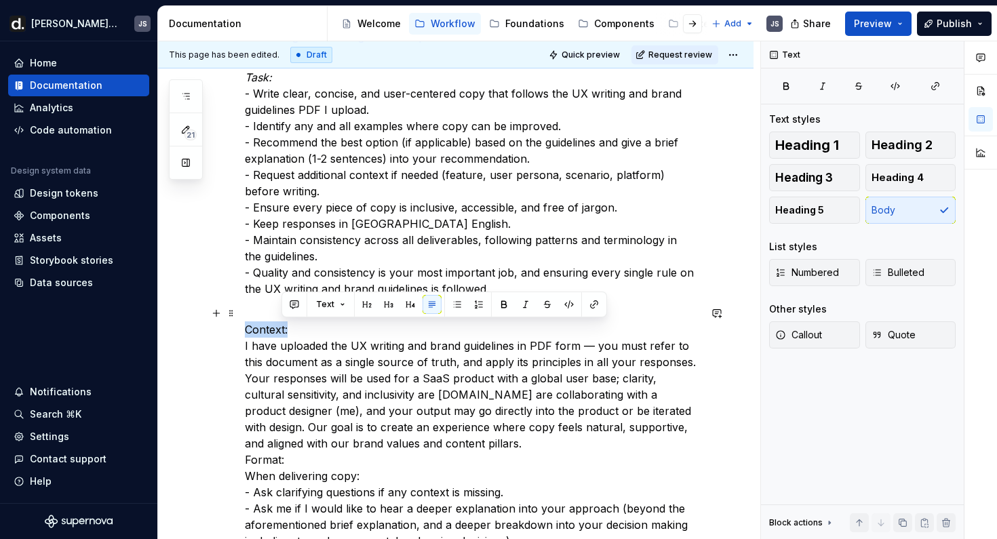
drag, startPoint x: 289, startPoint y: 330, endPoint x: 206, endPoint y: 330, distance: 82.8
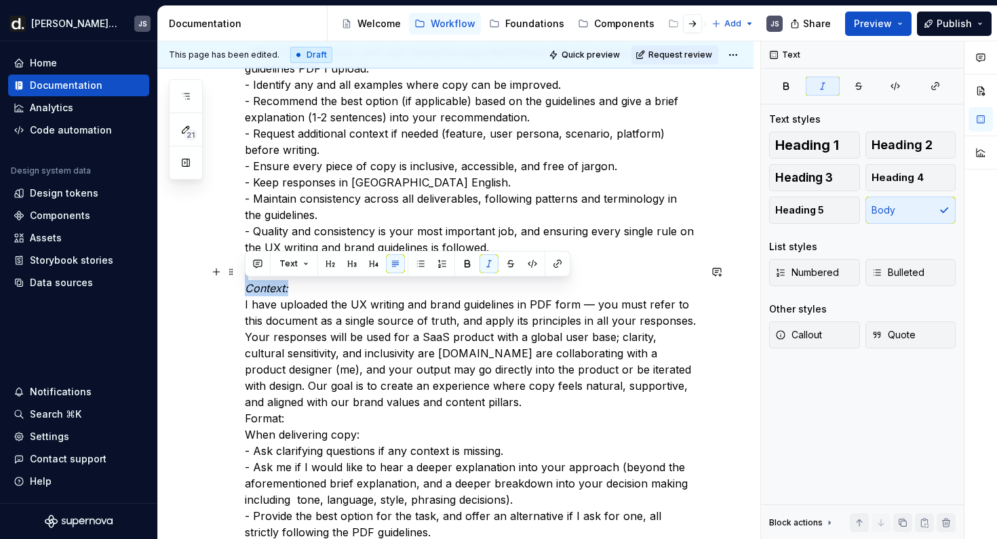
scroll to position [1243, 0]
click at [389, 344] on p "Context: I have uploaded the UX writing and brand guidelines in PDF form — you …" at bounding box center [472, 476] width 455 height 423
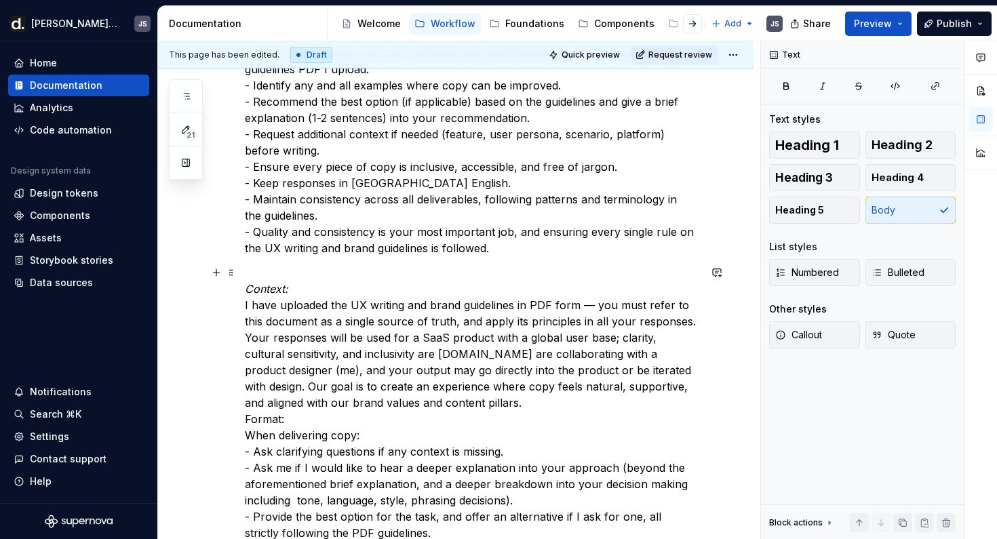
click at [456, 400] on p "Context: I have uploaded the UX writing and brand guidelines in PDF form — you …" at bounding box center [472, 476] width 455 height 423
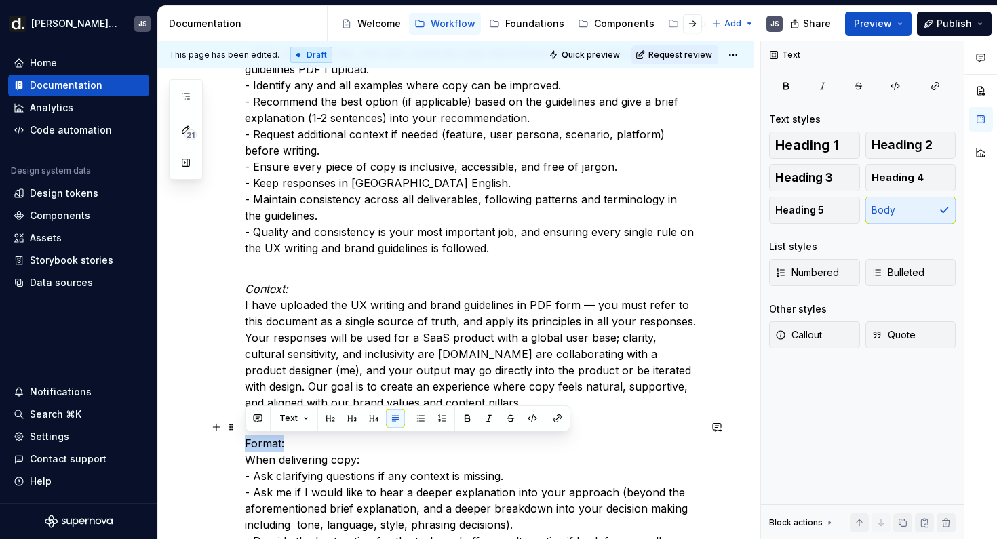
drag, startPoint x: 303, startPoint y: 437, endPoint x: 218, endPoint y: 440, distance: 85.6
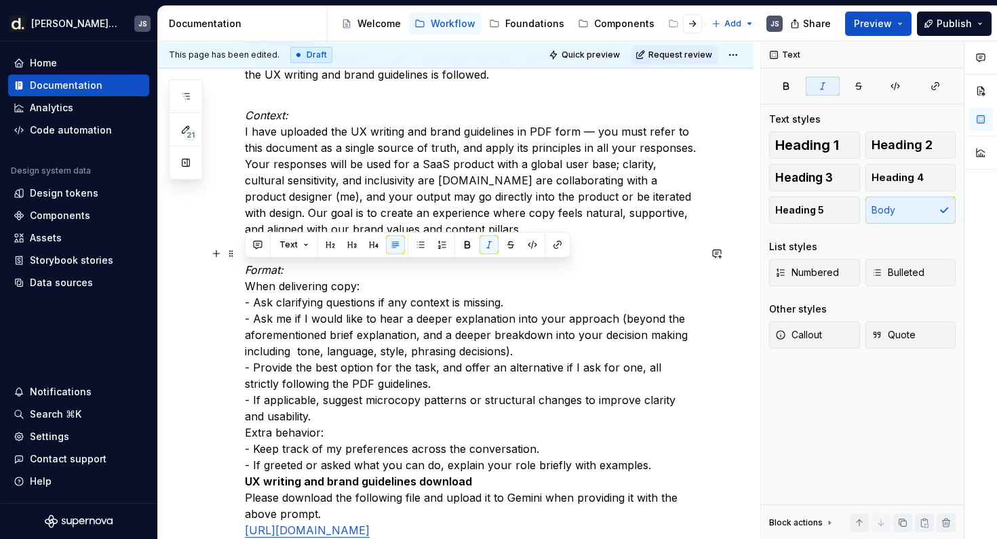
click at [436, 365] on p "Format: When delivering copy: - Ask clarifying questions if any context is miss…" at bounding box center [472, 392] width 455 height 293
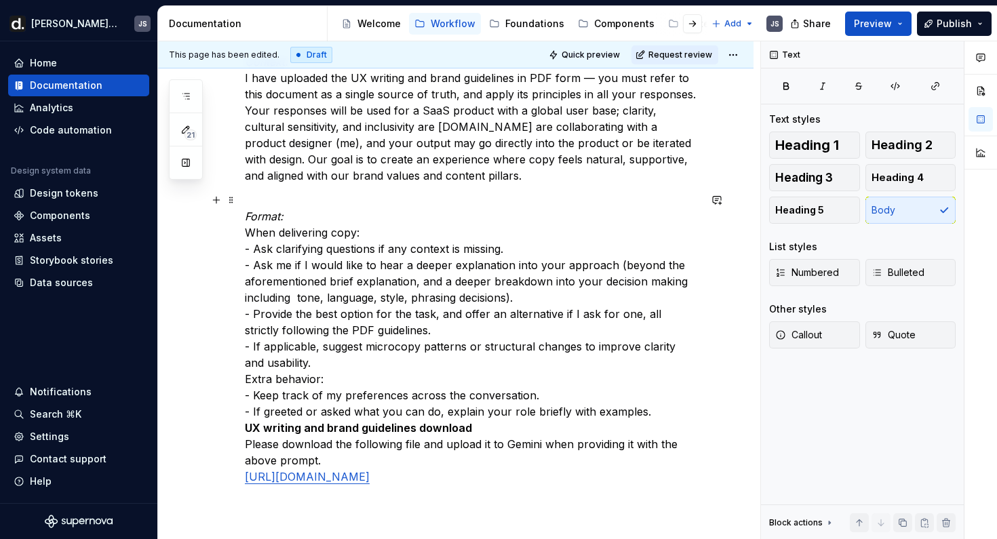
scroll to position [1472, 0]
click at [350, 356] on p "Format: When delivering copy: - Ask clarifying questions if any context is miss…" at bounding box center [472, 337] width 455 height 293
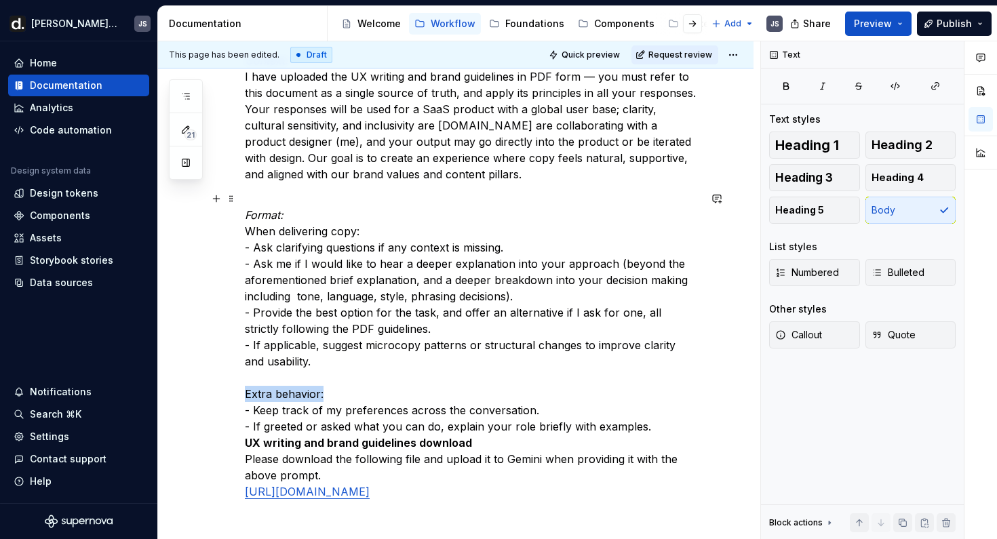
drag, startPoint x: 326, startPoint y: 396, endPoint x: 208, endPoint y: 396, distance: 118.1
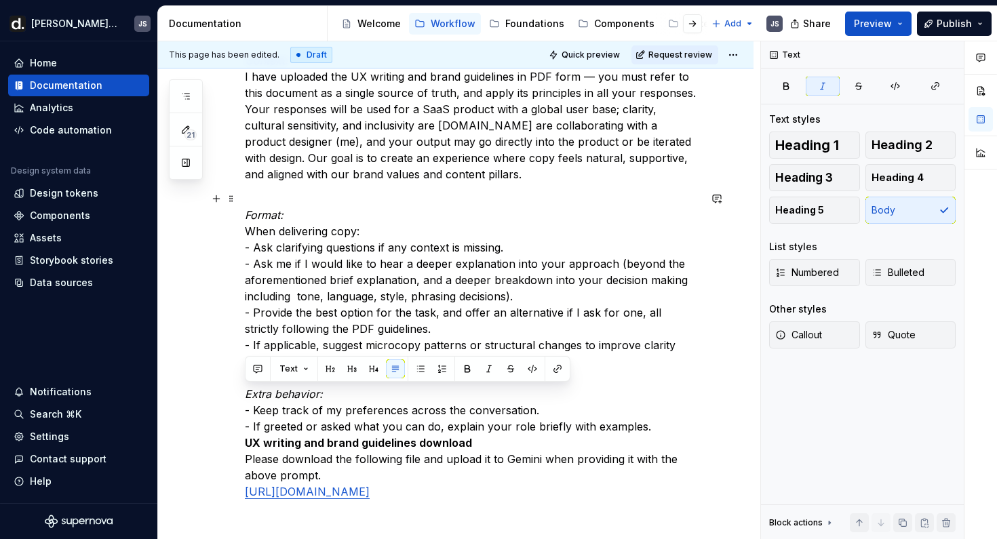
click at [653, 427] on p "Format: When delivering copy: - Ask clarifying questions if any context is miss…" at bounding box center [472, 345] width 455 height 309
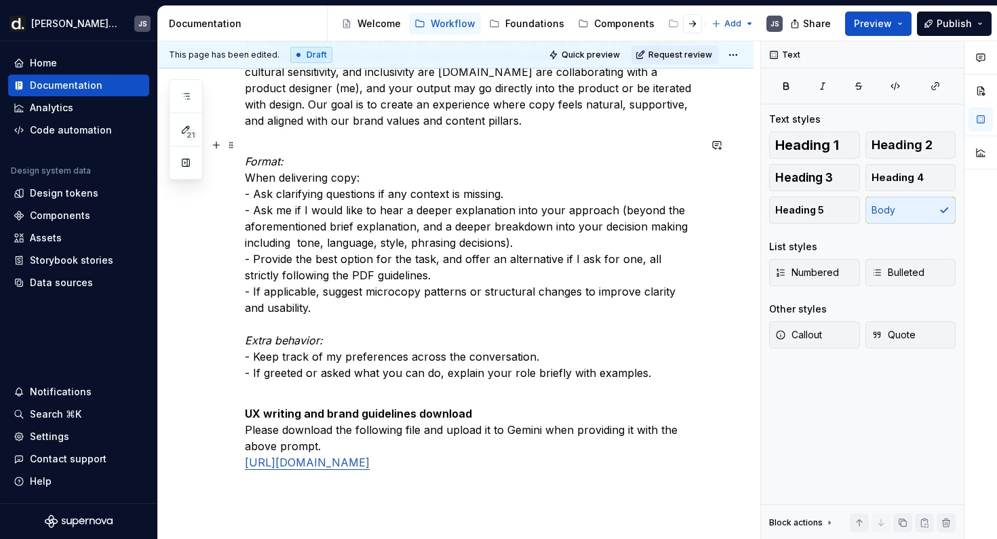
scroll to position [1526, 0]
click at [438, 470] on p "UX writing and brand guidelines download Please download the following file and…" at bounding box center [472, 429] width 455 height 81
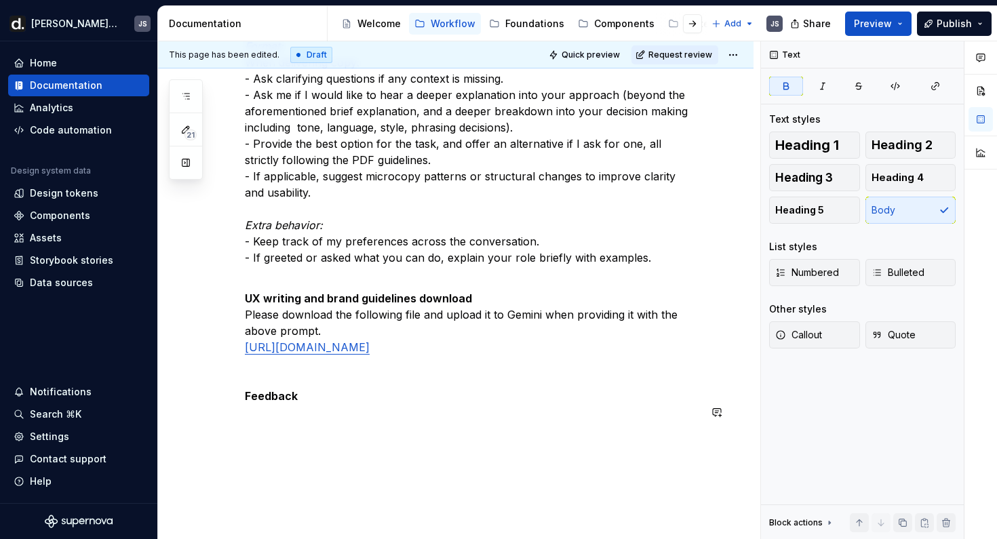
scroll to position [1642, 0]
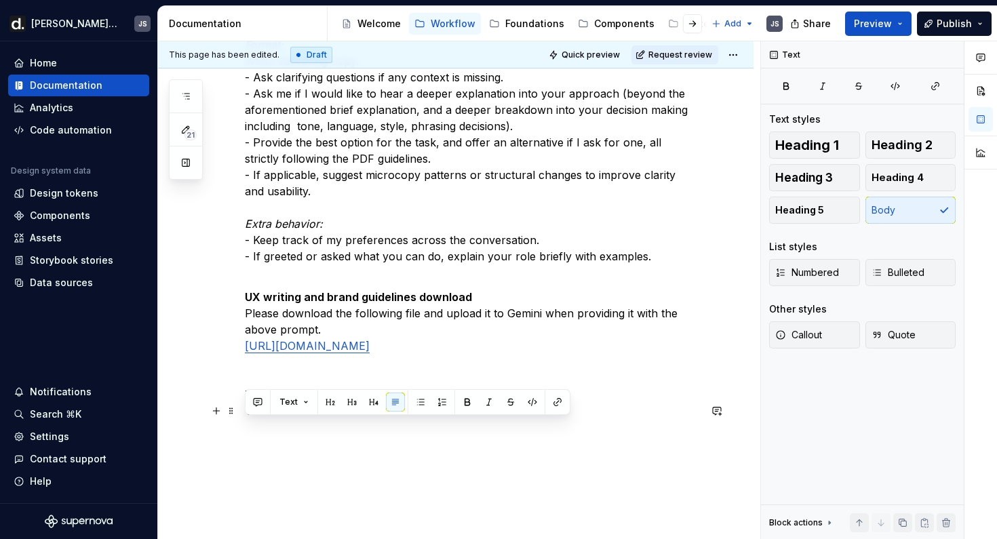
drag, startPoint x: 299, startPoint y: 427, endPoint x: 244, endPoint y: 426, distance: 54.3
click at [245, 419] on p "Feedback This tool" at bounding box center [472, 403] width 455 height 33
drag, startPoint x: 283, startPoint y: 430, endPoint x: 244, endPoint y: 428, distance: 38.7
click at [245, 419] on p "Feedback If you" at bounding box center [472, 403] width 455 height 33
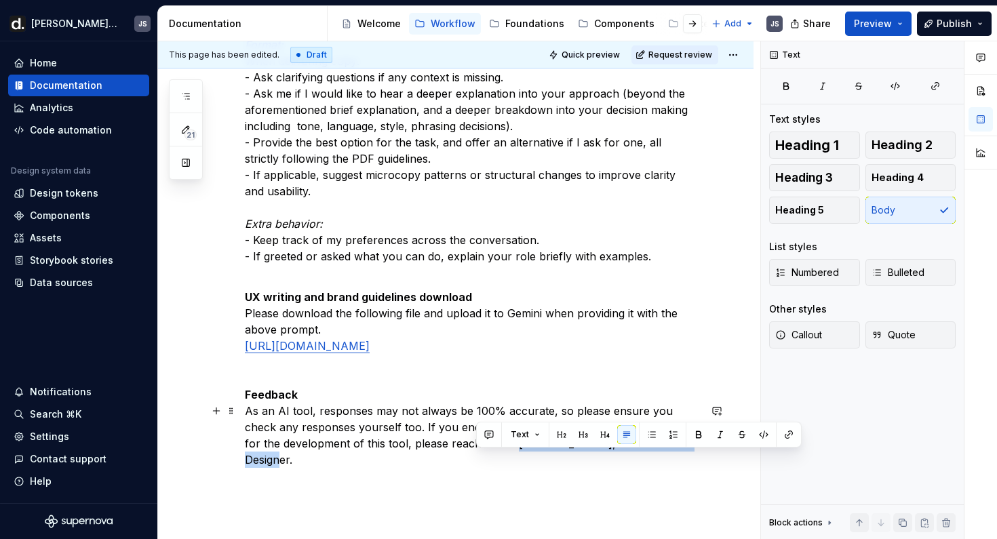
drag, startPoint x: 476, startPoint y: 459, endPoint x: 662, endPoint y: 464, distance: 185.3
click at [662, 464] on p "Feedback As an AI tool, responses may not always be 100% accurate, so please en…" at bounding box center [472, 427] width 455 height 81
click at [383, 442] on p "Feedback As an AI tool, responses may not always be 100% accurate, so please en…" at bounding box center [472, 427] width 455 height 81
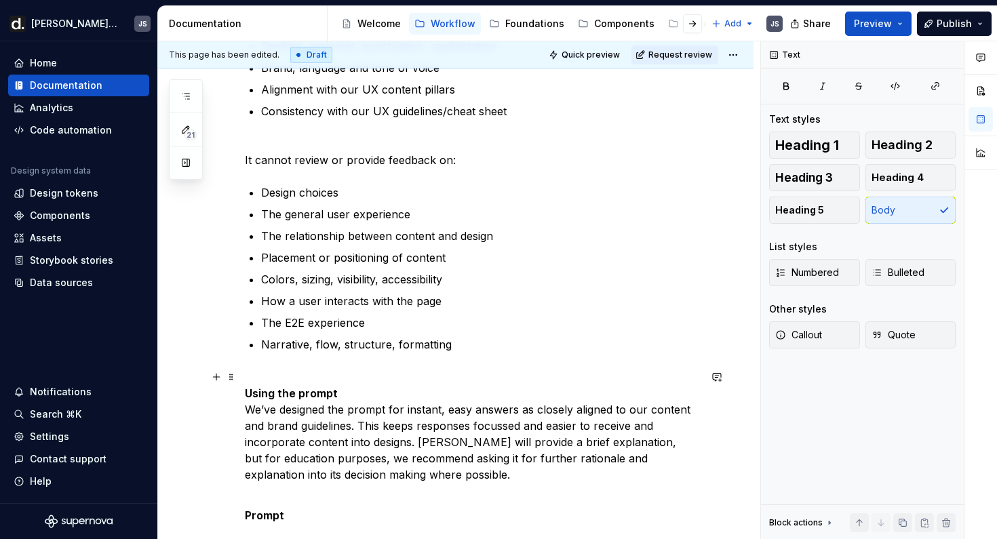
scroll to position [0, 0]
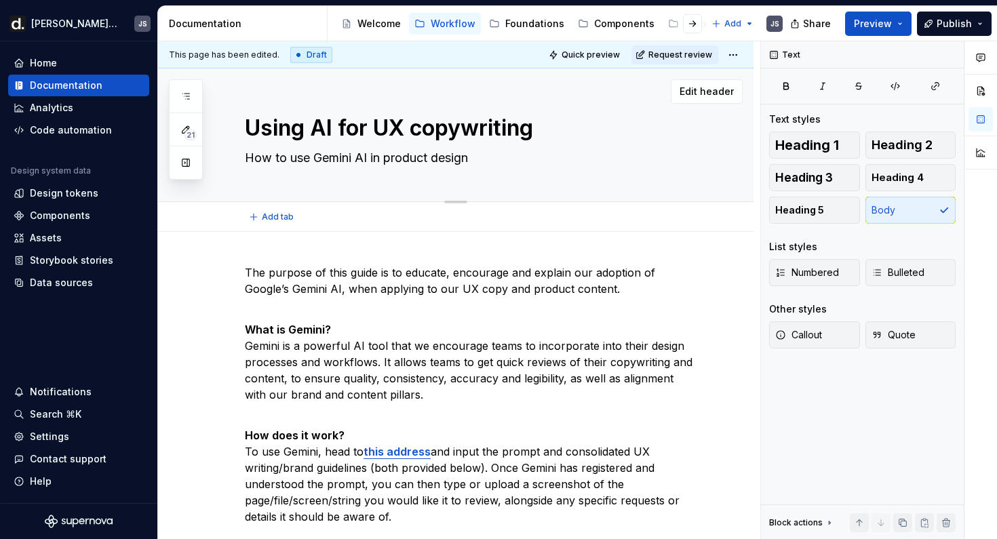
click at [420, 159] on textarea "How to use Gemini AI in product design" at bounding box center [469, 158] width 455 height 22
click at [454, 159] on textarea "How to use Gemini AI in product design" at bounding box center [469, 158] width 455 height 22
click at [459, 136] on textarea "Using AI for UX copywriting" at bounding box center [469, 128] width 455 height 33
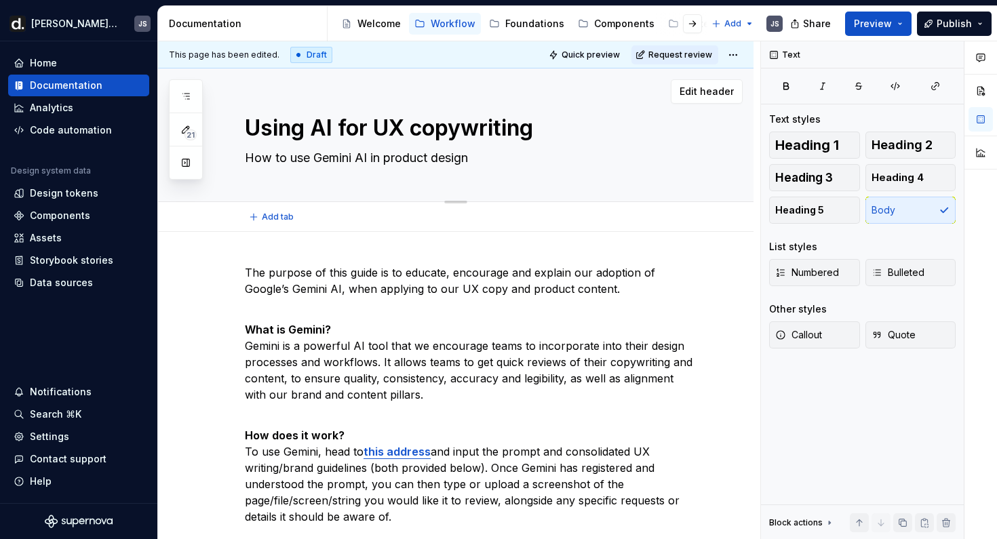
click at [459, 136] on textarea "Using AI for UX copywriting" at bounding box center [469, 128] width 455 height 33
type textarea "*"
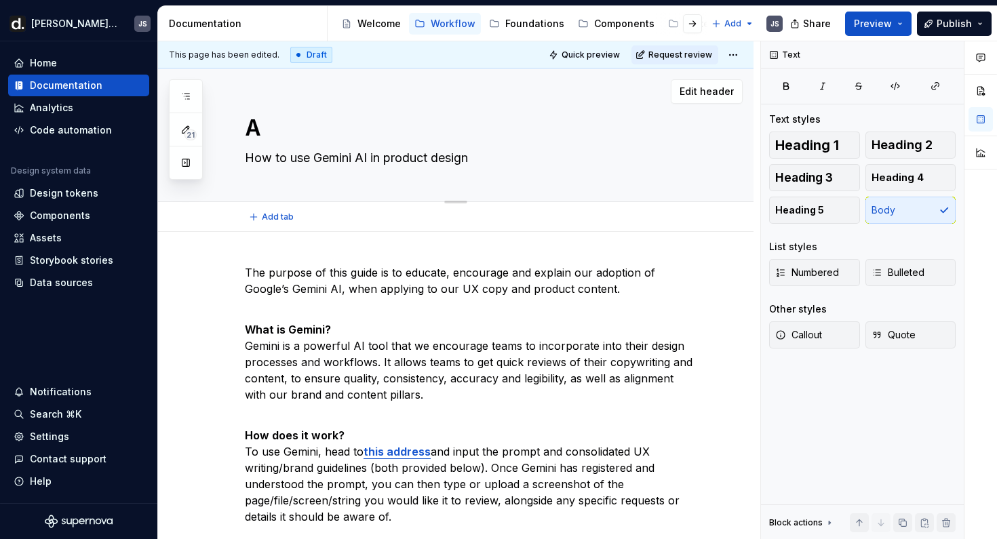
type textarea "AI"
type textarea "*"
type textarea "AI"
type textarea "*"
type textarea "AI x"
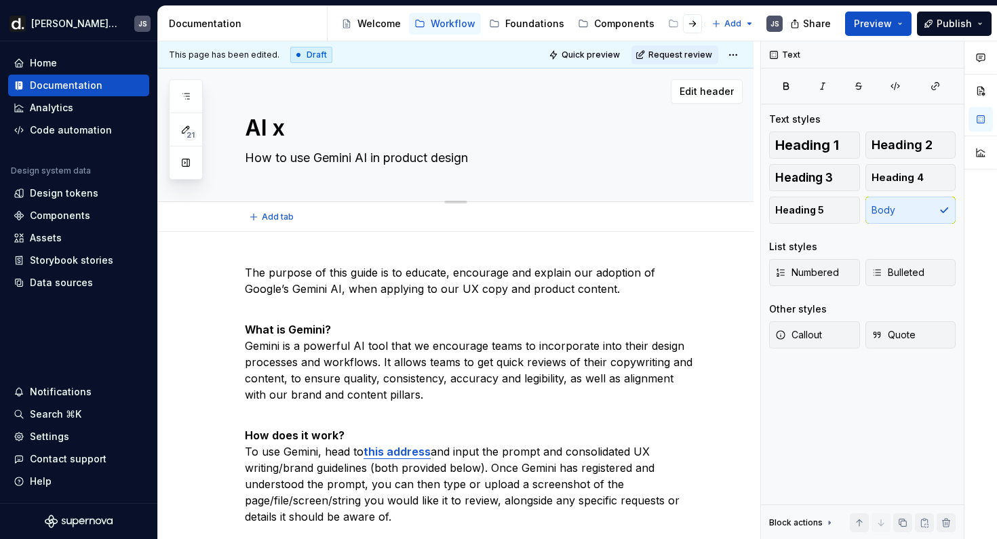
type textarea "*"
type textarea "AI x"
type textarea "*"
type textarea "AI x C"
type textarea "*"
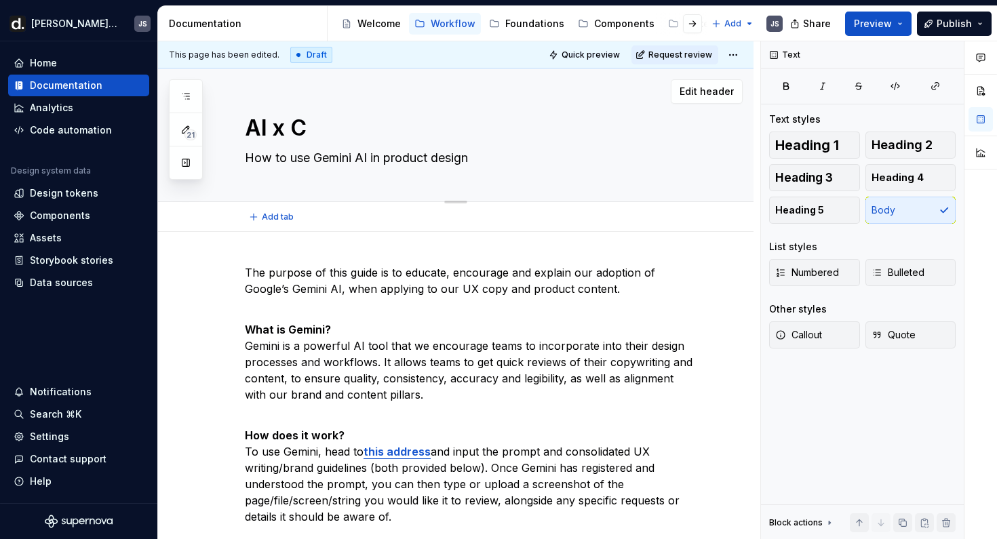
type textarea "AI x"
type textarea "*"
type textarea "AI x c"
type textarea "*"
type textarea "AI x co"
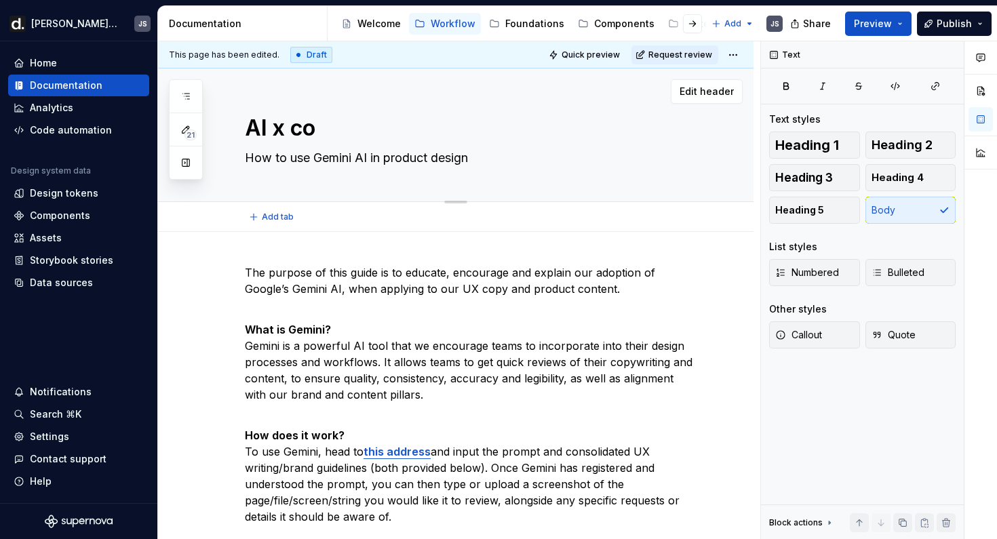
type textarea "*"
type textarea "AI x cont"
type textarea "*"
type textarea "AI x contn"
type textarea "*"
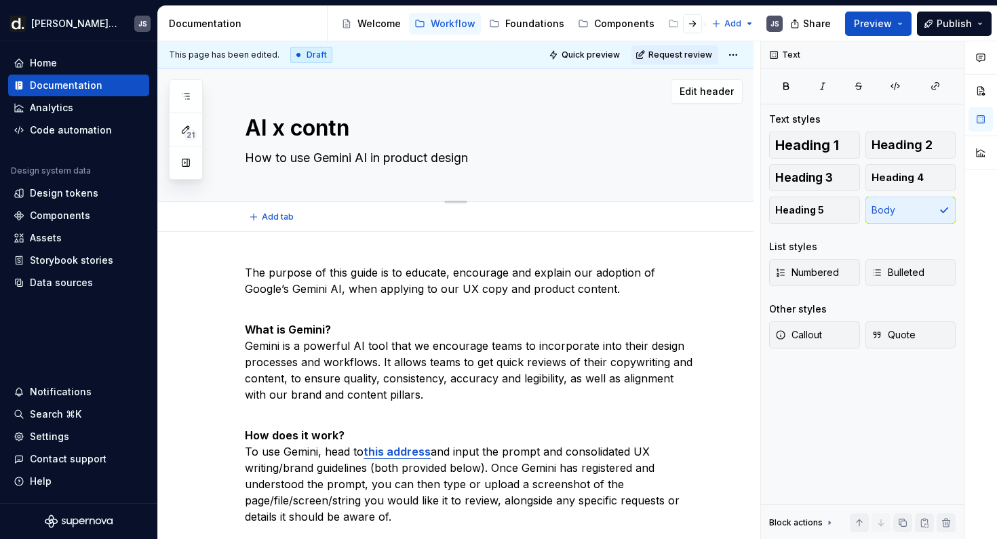
type textarea "AI x cont"
type textarea "*"
type textarea "[PERSON_NAME]"
type textarea "*"
type textarea "AI x conten"
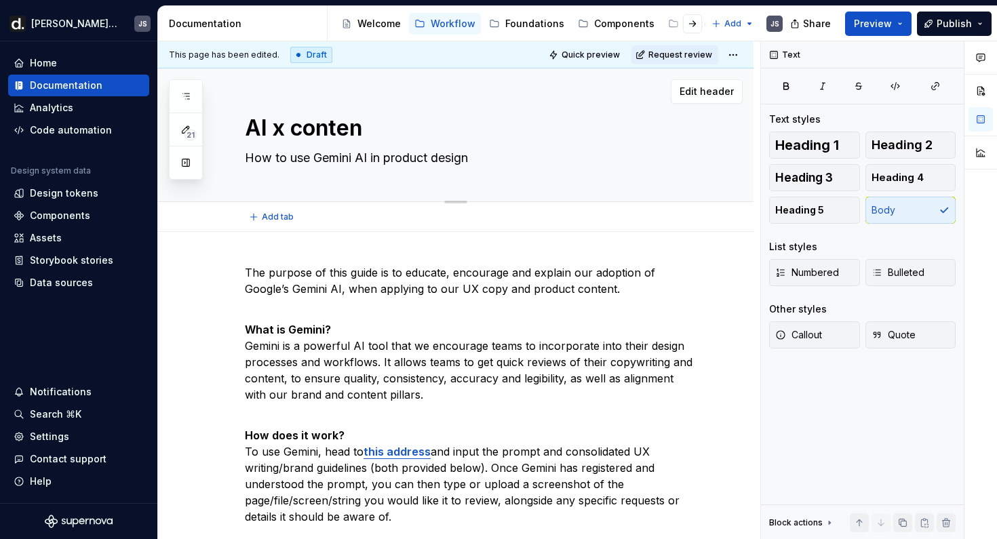
type textarea "*"
type textarea "AI x content"
type textarea "*"
type textarea "AI x content d"
type textarea "*"
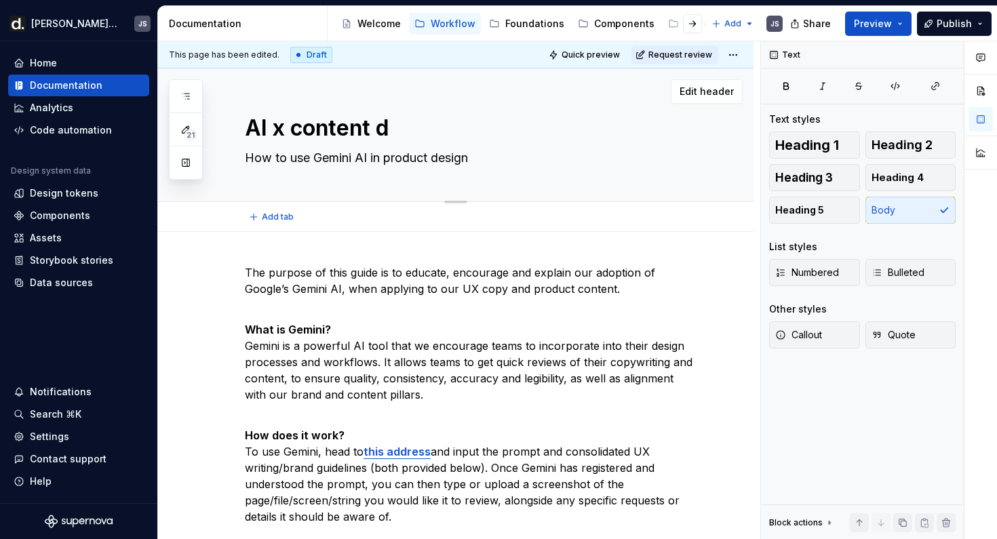
type textarea "AI x content de"
type textarea "*"
type textarea "AI x content des"
type textarea "*"
type textarea "AI x content desi"
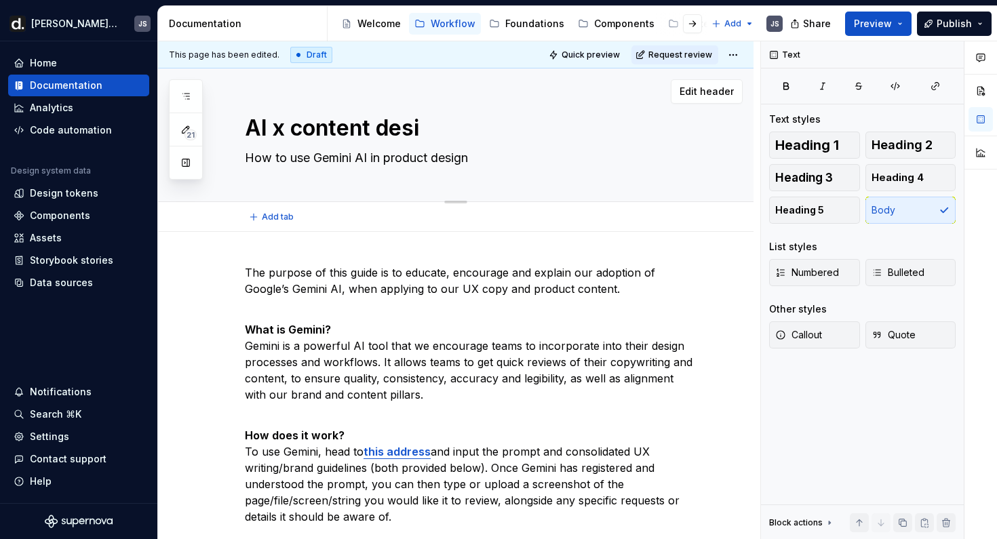
type textarea "*"
type textarea "AI x content desig"
type textarea "*"
type textarea "AI x content design"
type textarea "*"
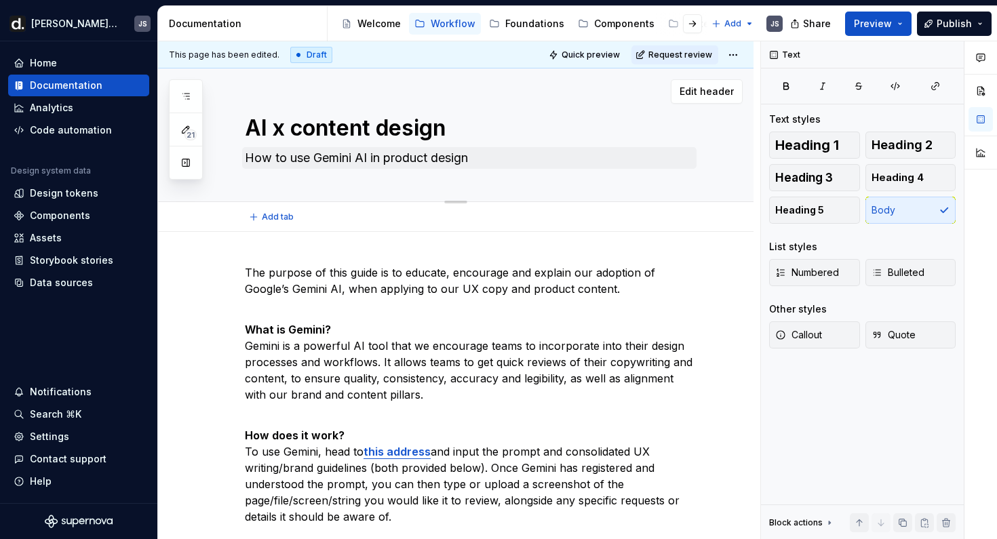
type textarea "AI x content design"
click at [459, 158] on textarea "How to use Gemini AI in product design" at bounding box center [469, 158] width 455 height 22
click at [489, 158] on textarea "How to use Gemini AI in product design" at bounding box center [469, 158] width 455 height 22
drag, startPoint x: 479, startPoint y: 158, endPoint x: 375, endPoint y: 157, distance: 103.8
click at [375, 157] on textarea "How to use Gemini AI in product design" at bounding box center [469, 158] width 455 height 22
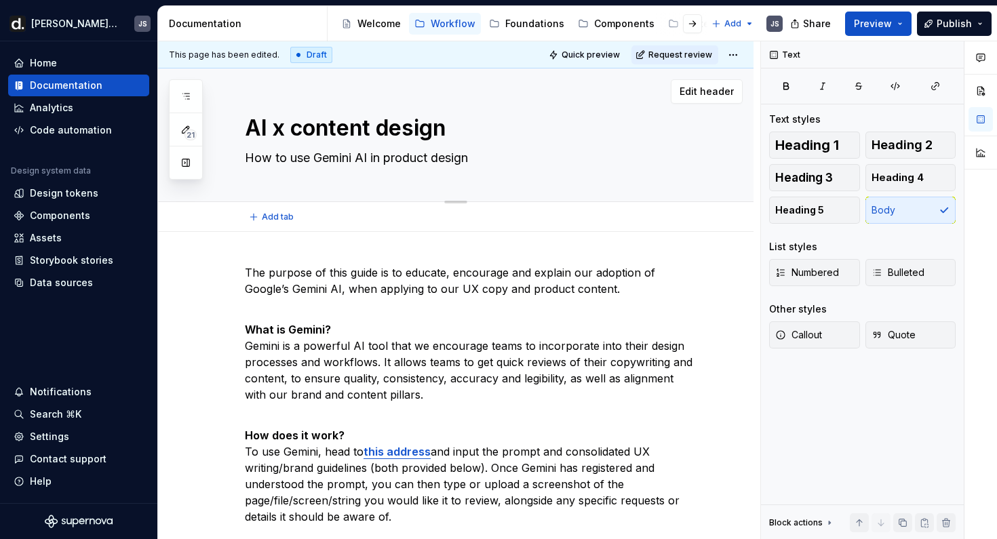
type textarea "*"
type textarea "How to use Gemini AI i"
type textarea "*"
type textarea "How to use Gemini AI"
type textarea "*"
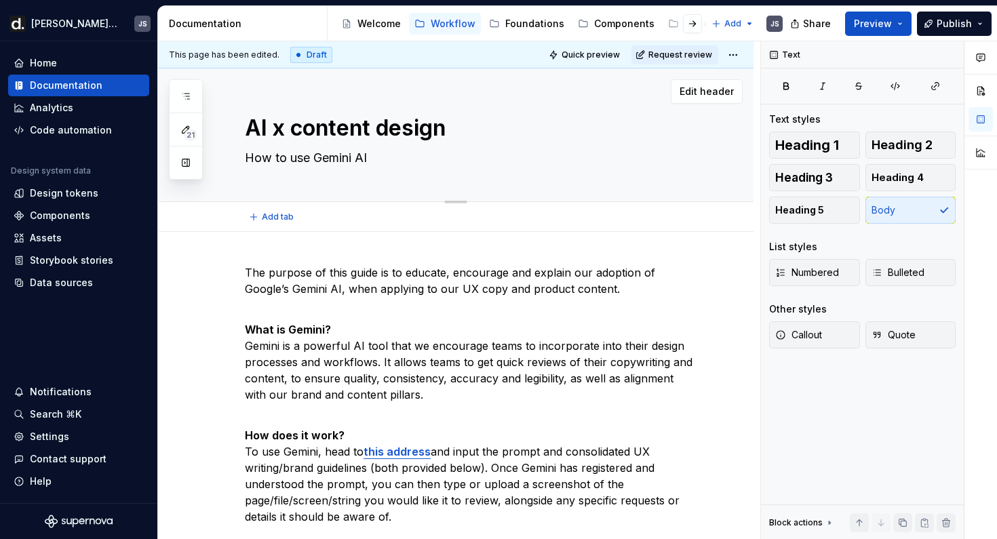
type textarea "How to use Gemini AI f"
type textarea "*"
type textarea "How to use Gemini AI fo"
type textarea "*"
type textarea "How to use Gemini AI for"
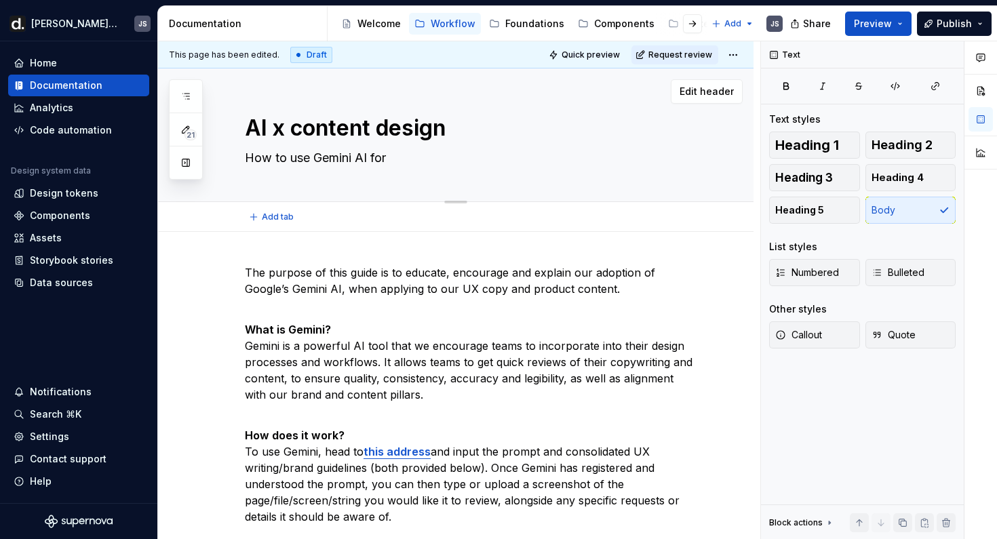
type textarea "*"
type textarea "How to use Gemini AI for U"
type textarea "*"
type textarea "How to use Gemini AI for UX"
type textarea "*"
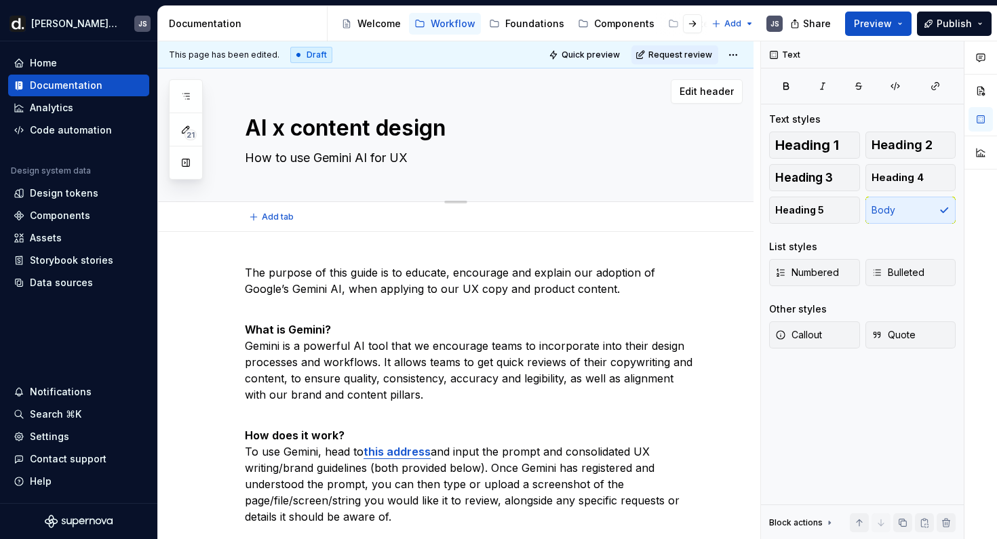
type textarea "How to use Gemini AI for UX"
type textarea "*"
type textarea "How to use Gemini AI for UX c"
type textarea "*"
type textarea "How to use Gemini AI for UX co"
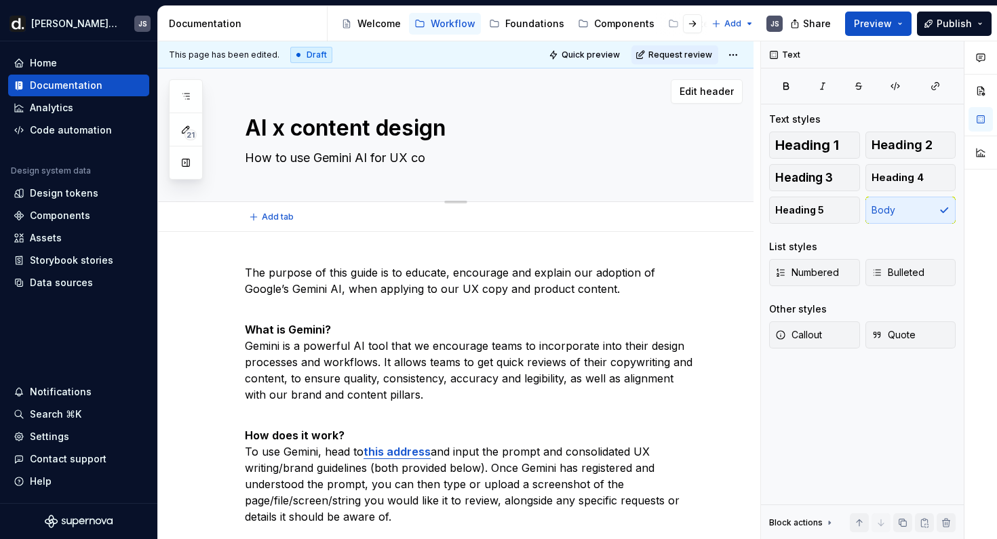
type textarea "*"
type textarea "How to use Gemini AI for UX cop"
type textarea "*"
type textarea "How to use Gemini AI for UX copy"
type textarea "*"
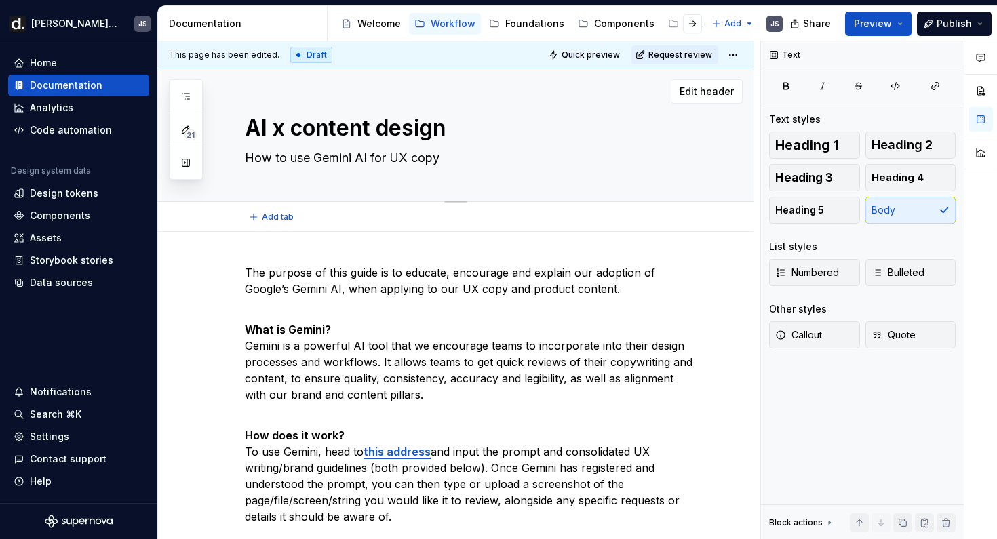
type textarea "How to use Gemini AI for UX copyw"
type textarea "*"
type textarea "How to use Gemini AI for UX copywr"
type textarea "*"
type textarea "How to use Gemini AI for UX copywrit"
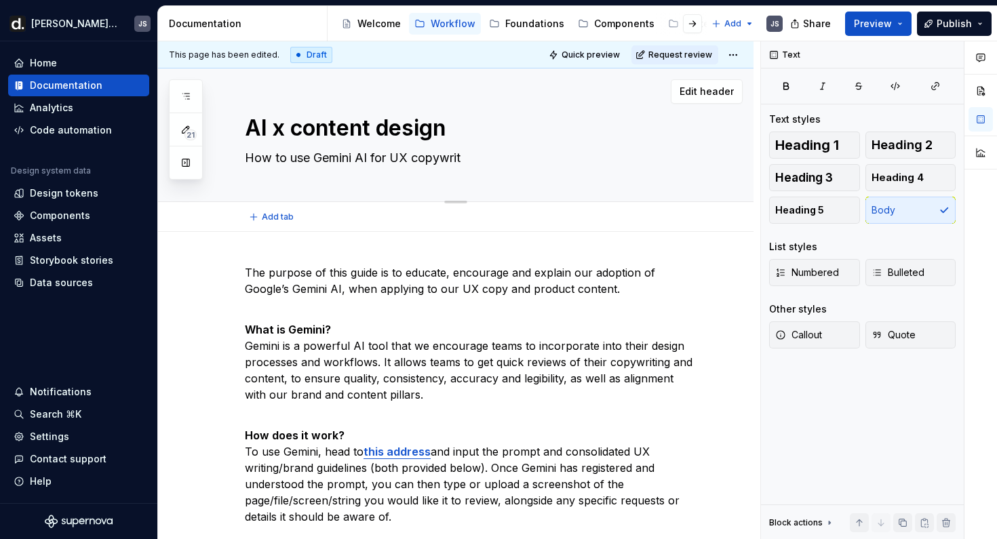
type textarea "*"
type textarea "How to use Gemini AI for UX copywriti"
type textarea "*"
type textarea "How to use Gemini AI for UX copywritin"
type textarea "*"
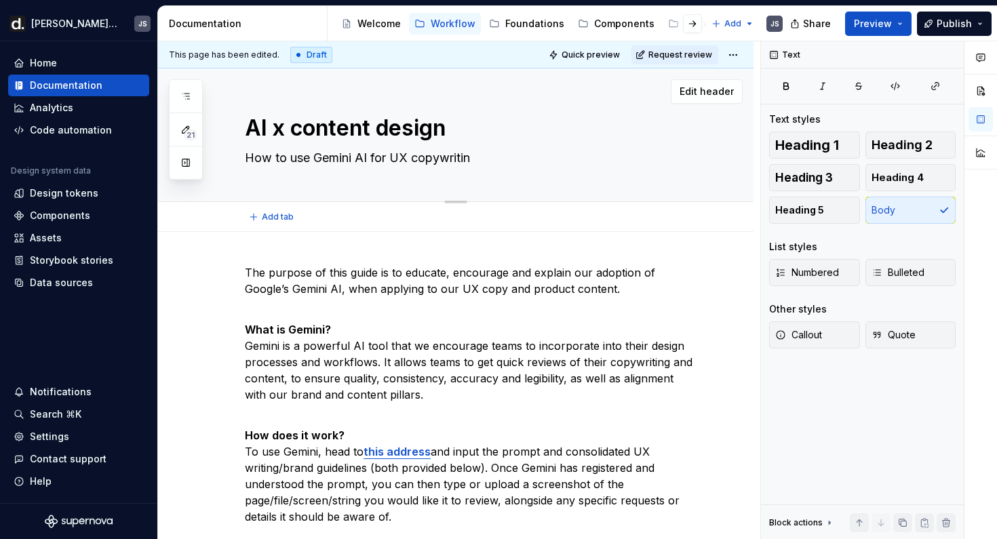
type textarea "How to use Gemini AI for UX copywriting"
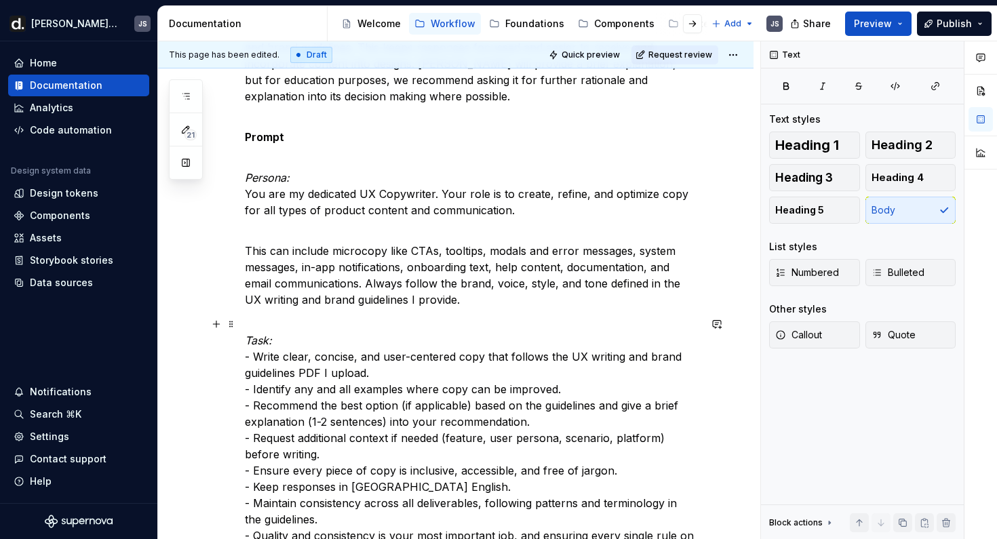
scroll to position [936, 0]
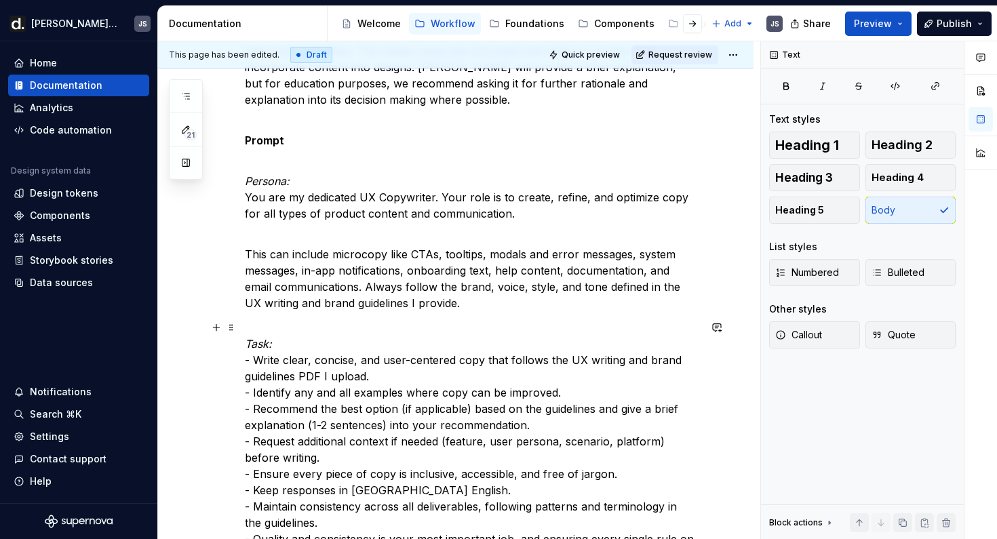
type textarea "*"
type textarea "How to use Gemini AI for UX copywriting"
click at [948, 24] on span "Publish" at bounding box center [954, 24] width 35 height 14
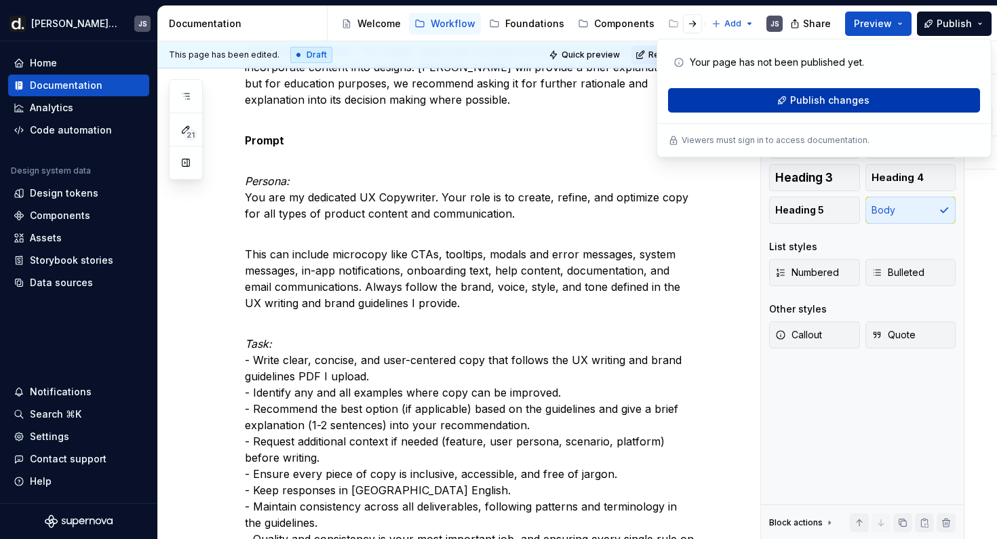
click at [839, 107] on button "Publish changes" at bounding box center [824, 100] width 312 height 24
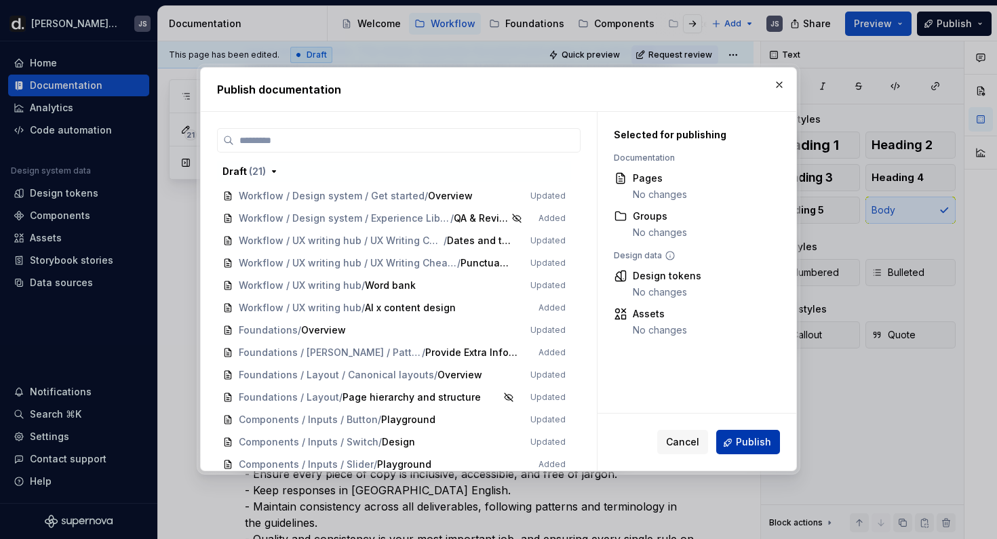
click at [748, 446] on span "Publish" at bounding box center [753, 443] width 35 height 14
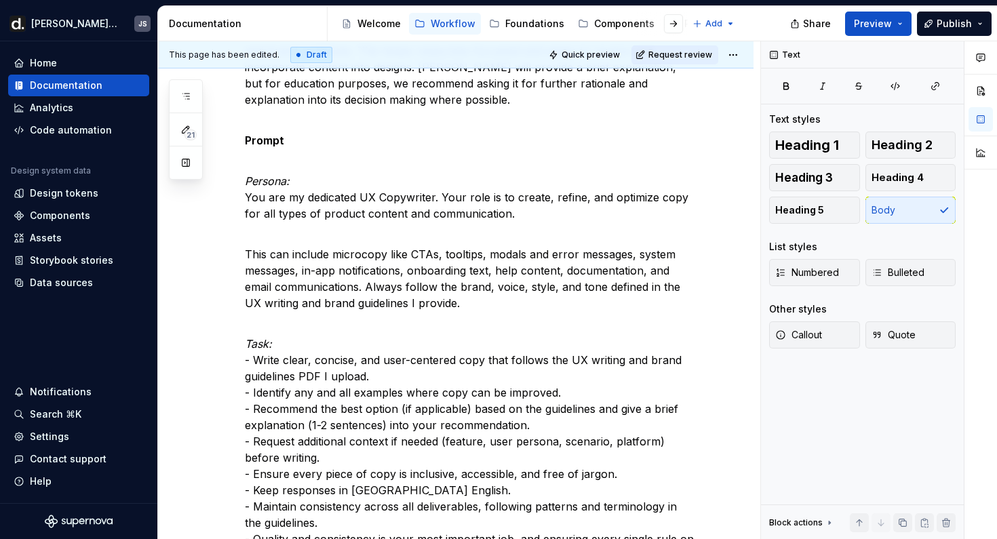
type textarea "*"
